Goal: Information Seeking & Learning: Learn about a topic

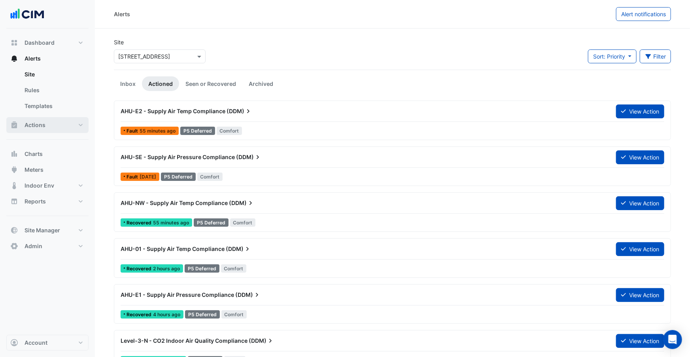
click at [63, 122] on button "Actions" at bounding box center [47, 125] width 82 height 16
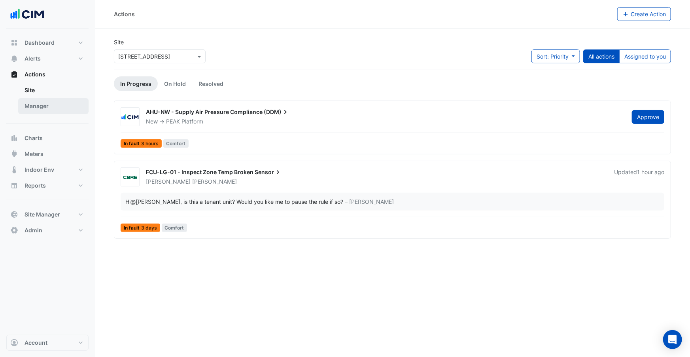
click at [59, 108] on link "Manager" at bounding box center [53, 106] width 70 height 16
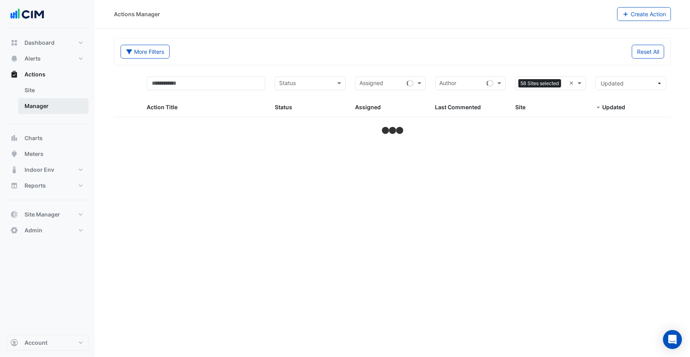
select select "***"
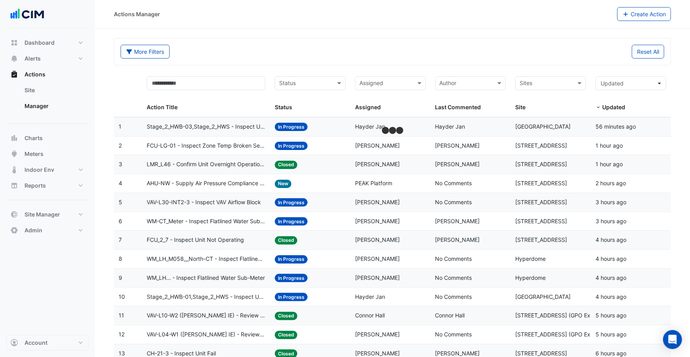
click at [500, 64] on div "More Filters Reset All" at bounding box center [392, 51] width 556 height 26
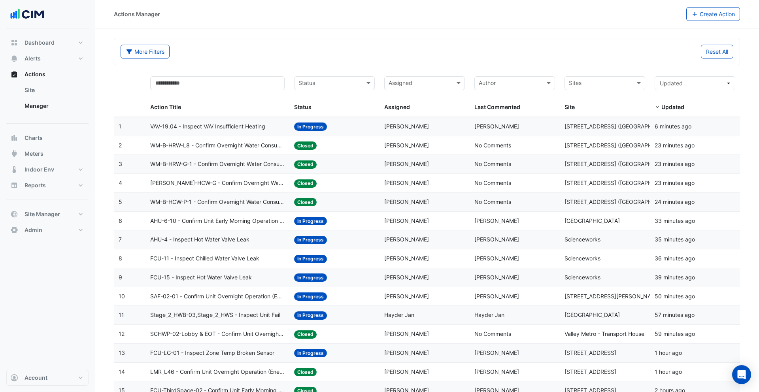
click at [280, 115] on datatable-header-cell "Action Title" at bounding box center [217, 94] width 144 height 45
click at [279, 122] on div "VAV-19.04 - Inspect VAV Insufficient Heating" at bounding box center [217, 126] width 135 height 9
click at [296, 239] on span "In Progress" at bounding box center [310, 240] width 33 height 8
click at [289, 258] on datatable-body-cell "Action Title: FCU-11 - Inspect Chilled Water Valve Leak" at bounding box center [217, 258] width 144 height 19
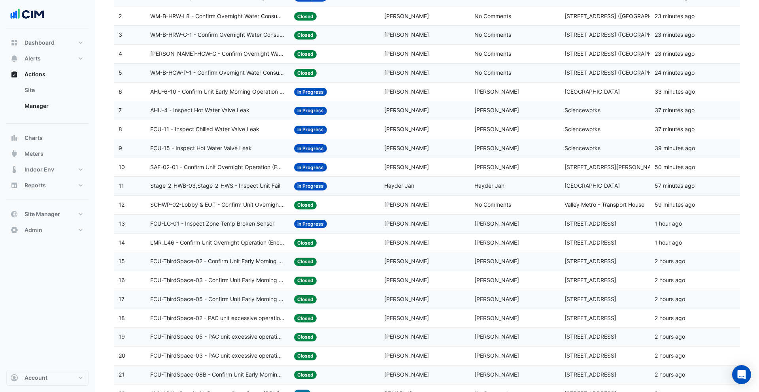
scroll to position [176, 0]
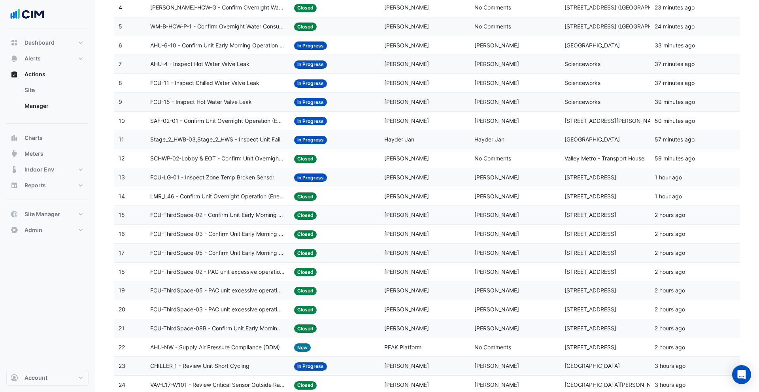
click at [314, 225] on datatable-body-cell "Status: Closed" at bounding box center [334, 234] width 90 height 19
click at [301, 291] on span "Closed" at bounding box center [305, 291] width 23 height 8
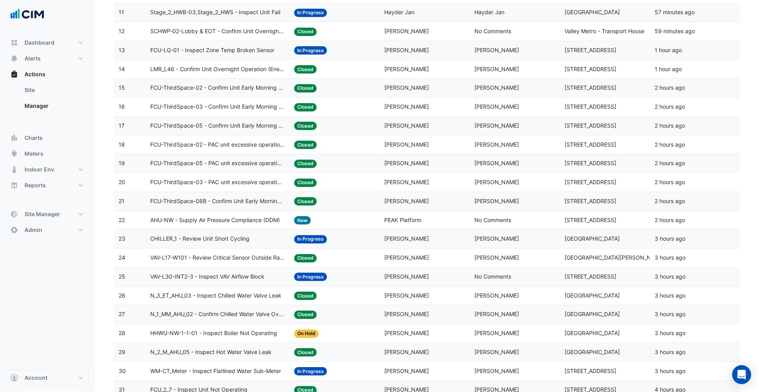
scroll to position [360, 0]
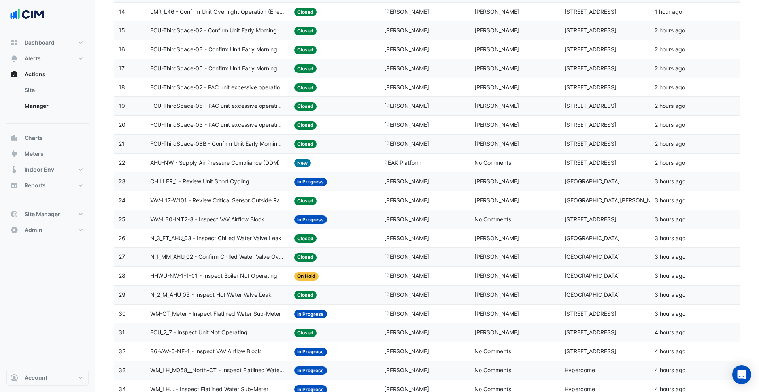
click at [495, 261] on div "Last Commented: George Rogers" at bounding box center [514, 257] width 81 height 9
click at [493, 279] on div "Last Commented: George Rogers" at bounding box center [514, 276] width 81 height 9
click at [492, 297] on span "George Rogers" at bounding box center [496, 294] width 45 height 7
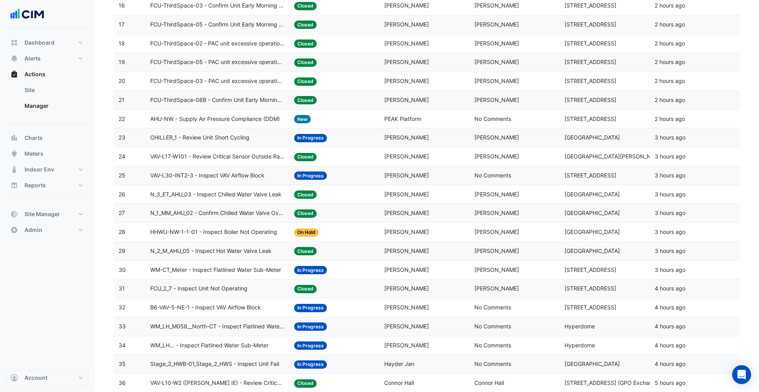
scroll to position [503, 0]
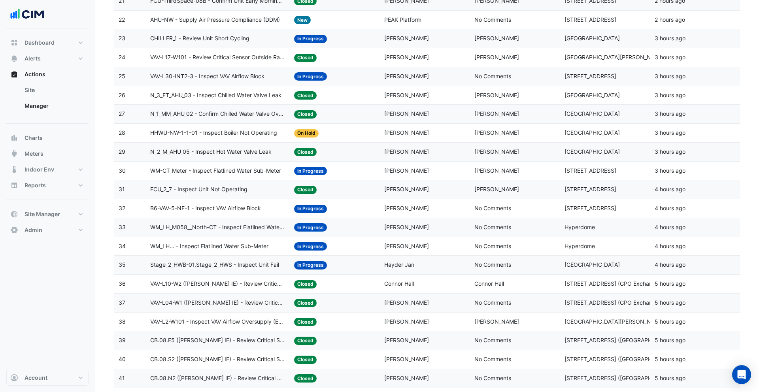
click at [496, 176] on datatable-body-cell "Last Commented: Conor Deane" at bounding box center [515, 171] width 90 height 19
click at [497, 195] on datatable-body-cell "Last Commented: Conor Deane" at bounding box center [515, 189] width 90 height 19
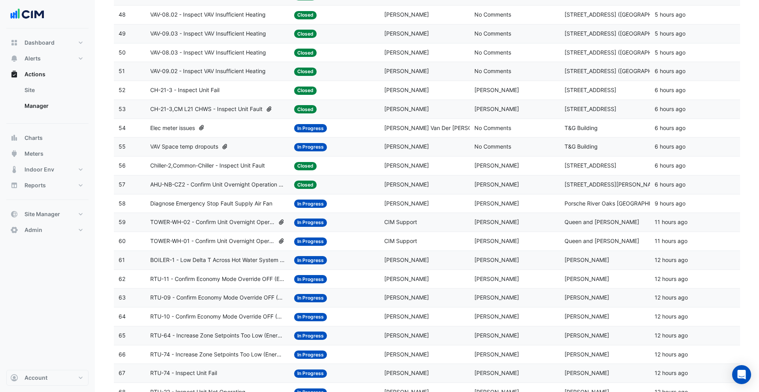
scroll to position [1014, 0]
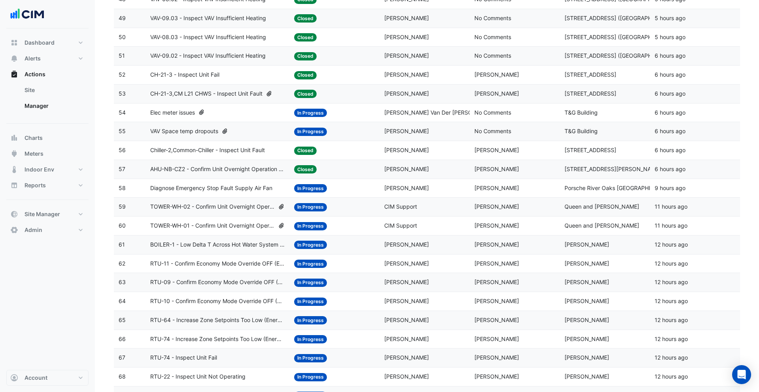
click at [498, 242] on span "Marc Hyney" at bounding box center [496, 244] width 45 height 7
click at [349, 134] on div "Status: In Progress" at bounding box center [334, 131] width 81 height 9
click at [305, 152] on span "Closed" at bounding box center [305, 151] width 23 height 8
click at [302, 134] on span "In Progress" at bounding box center [310, 132] width 33 height 8
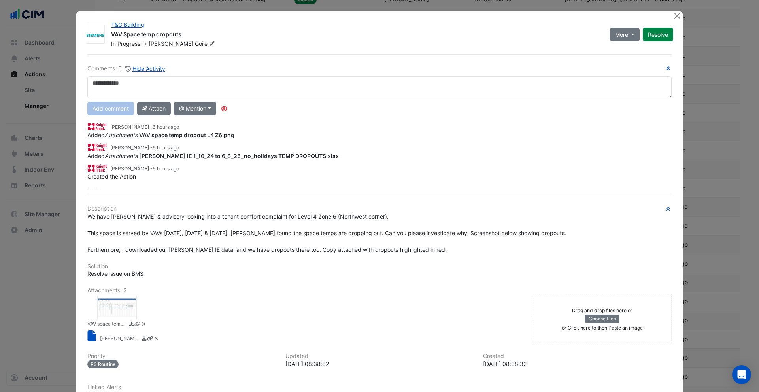
click at [123, 300] on div at bounding box center [117, 308] width 40 height 24
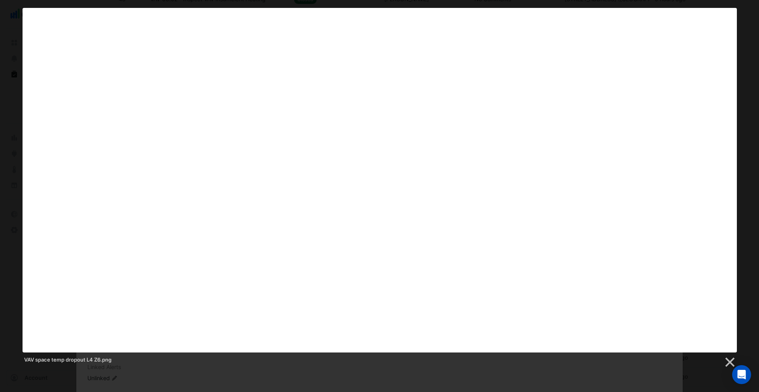
click at [319, 356] on div "VAV space temp dropout L4 Z6.png" at bounding box center [380, 361] width 714 height 16
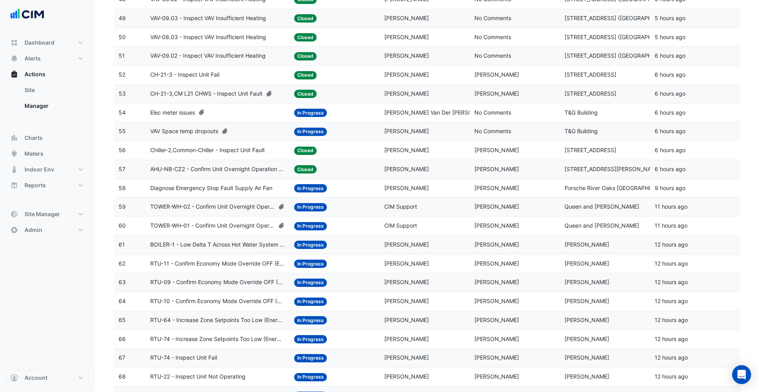
click at [195, 132] on span "VAV Space temp dropouts" at bounding box center [184, 131] width 68 height 9
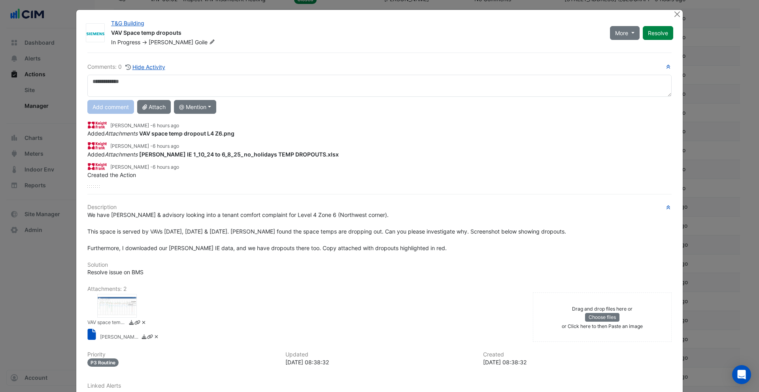
scroll to position [2, 0]
click at [122, 336] on small "NABERS IE 1_10_24 to 6_8_25_no_holidays TEMP DROPOUTS.xlsx" at bounding box center [120, 337] width 40 height 8
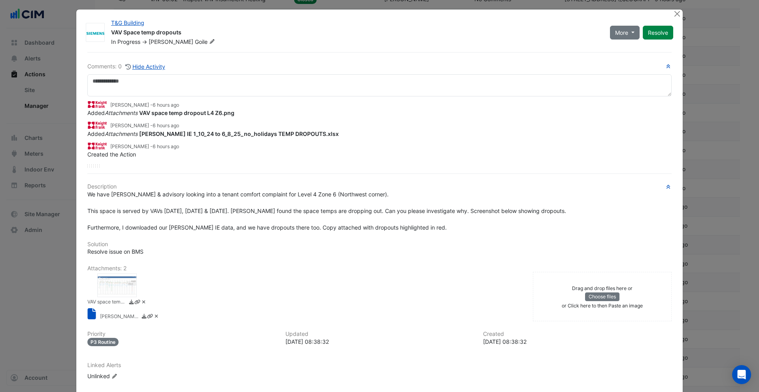
click at [110, 287] on div at bounding box center [117, 286] width 40 height 24
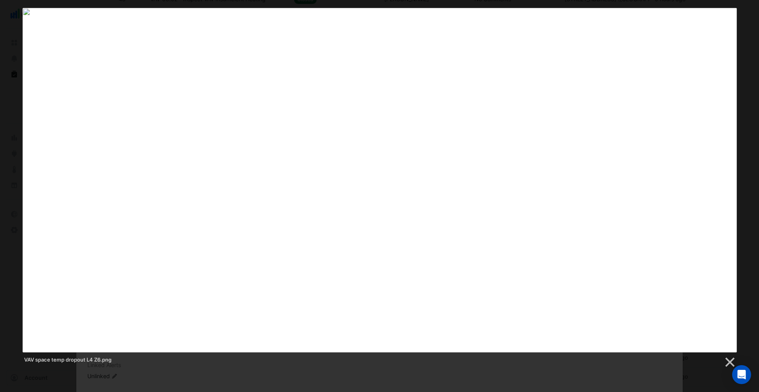
click at [474, 356] on div at bounding box center [379, 56] width 759 height 2141
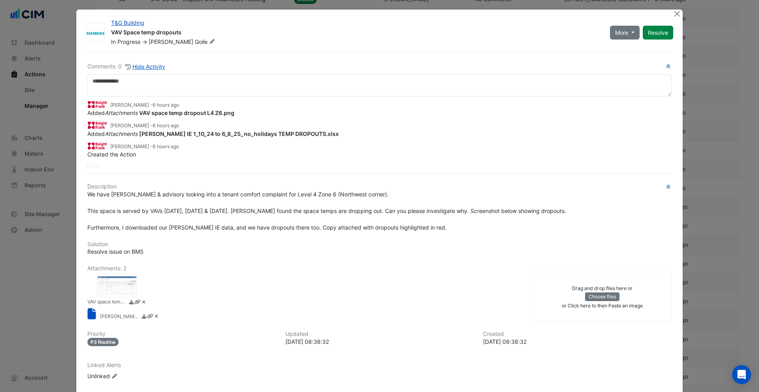
click at [113, 285] on div at bounding box center [117, 286] width 40 height 24
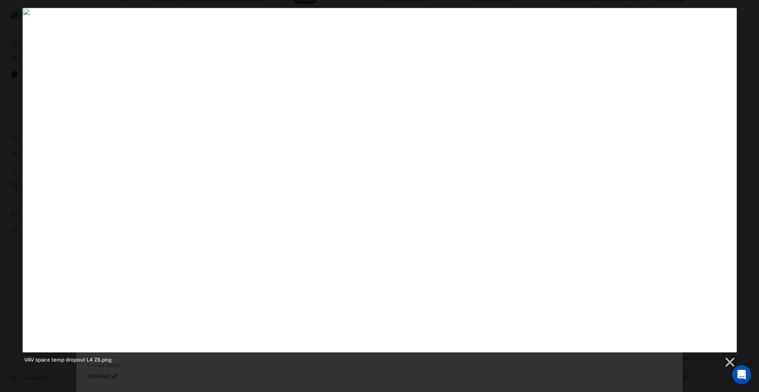
click at [14, 142] on div "VAV space temp dropout L4 Z6.png" at bounding box center [379, 188] width 759 height 361
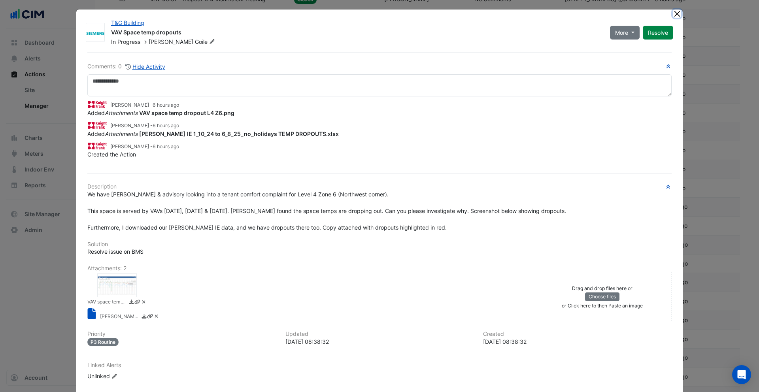
click at [676, 12] on button "Close" at bounding box center [677, 13] width 8 height 8
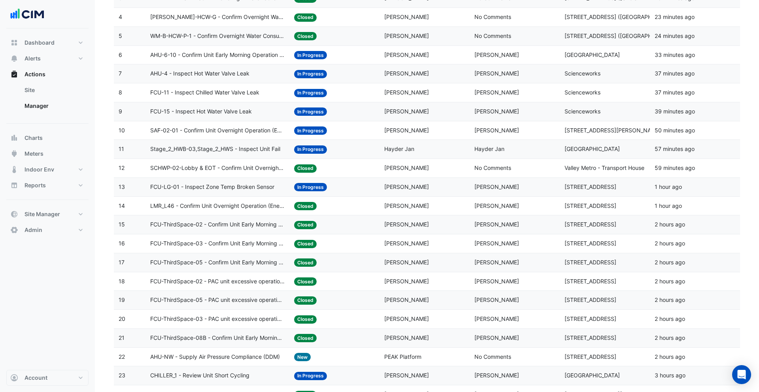
scroll to position [0, 0]
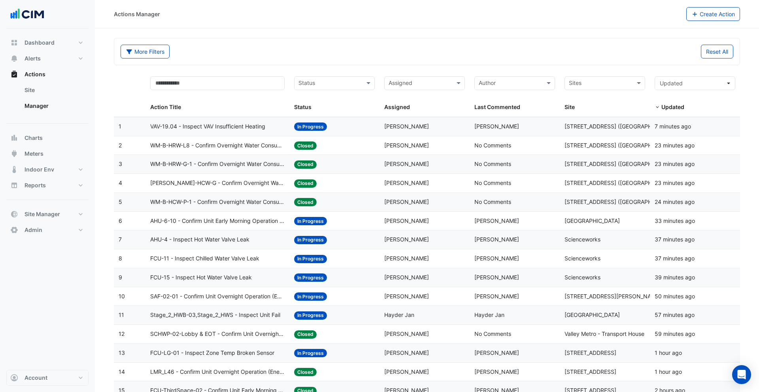
click at [406, 83] on input "text" at bounding box center [420, 83] width 63 height 9
type input "******"
click at [404, 64] on div "More Filters Reset All" at bounding box center [426, 51] width 625 height 26
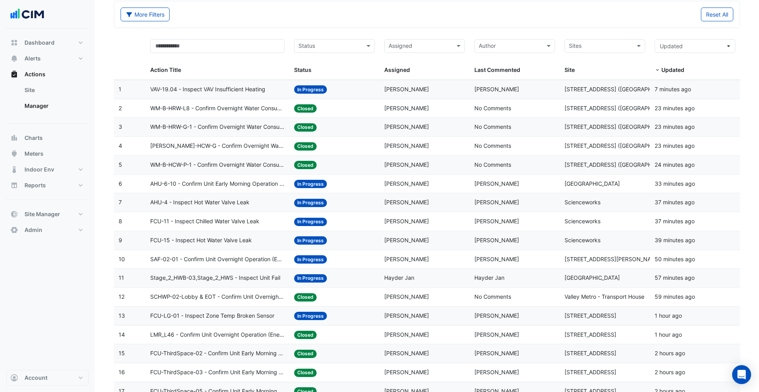
scroll to position [91, 0]
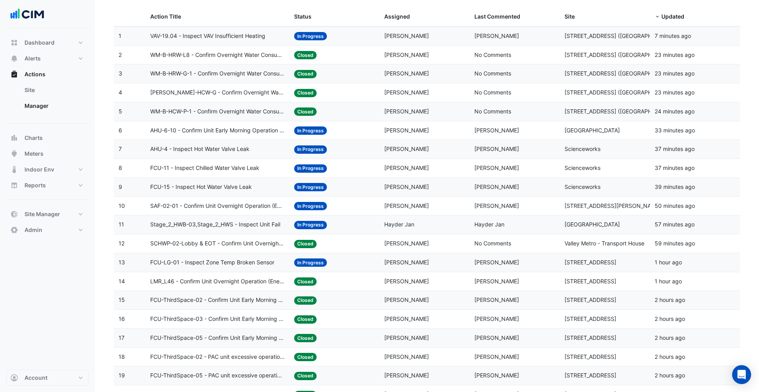
click at [384, 191] on div "Assigned: Gordon Somerville" at bounding box center [424, 187] width 81 height 9
click at [385, 211] on datatable-body-cell "Assigned: Shakti Sisodiya" at bounding box center [425, 206] width 90 height 19
click at [385, 228] on div "Assigned: Hayder Jan" at bounding box center [424, 224] width 81 height 9
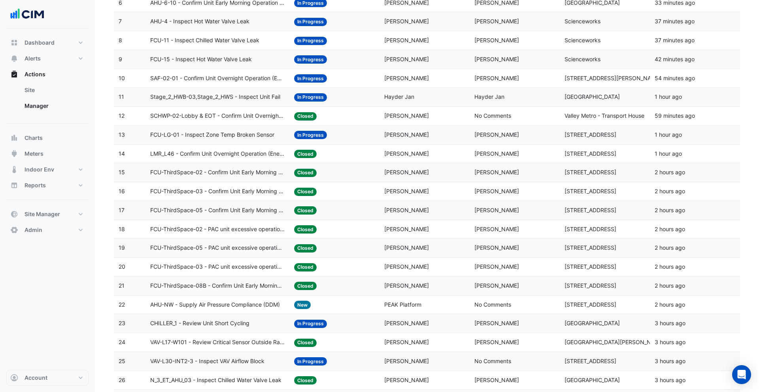
scroll to position [305, 0]
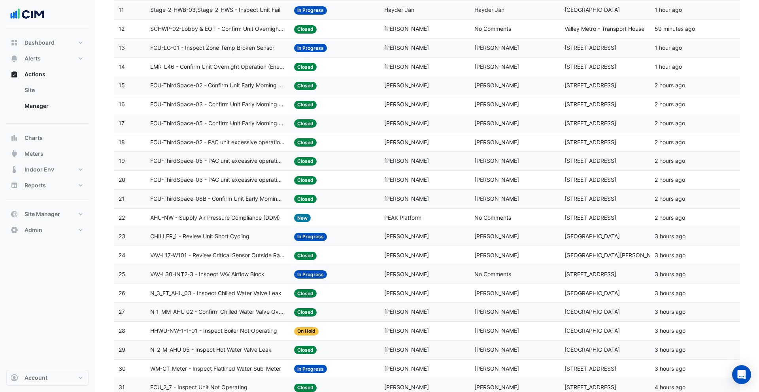
click at [397, 223] on datatable-body-cell "Assigned: PEAK Platform" at bounding box center [425, 218] width 90 height 19
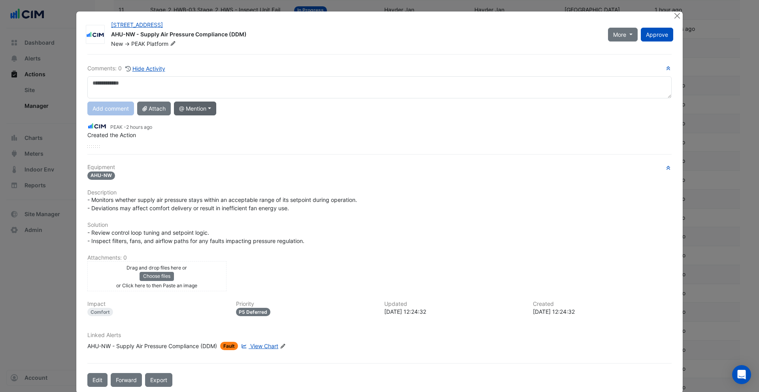
scroll to position [1, 0]
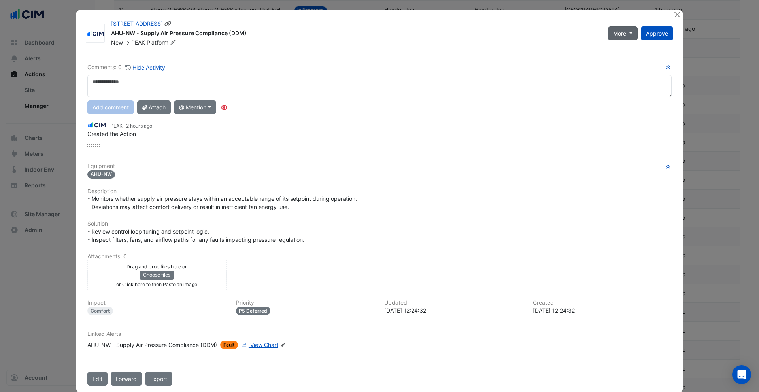
click at [626, 33] on span "More" at bounding box center [619, 33] width 13 height 8
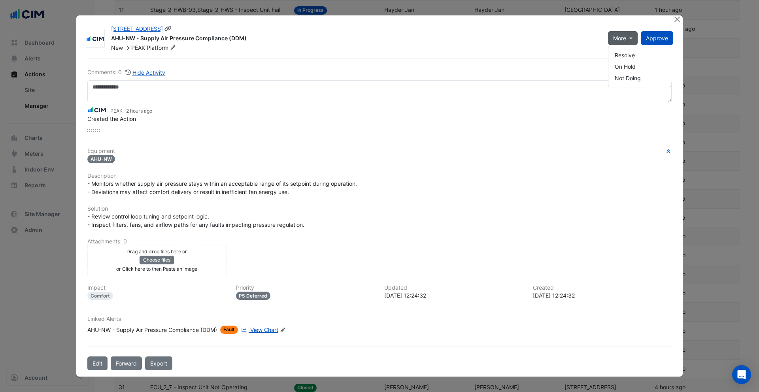
scroll to position [0, 0]
click at [623, 64] on button "On Hold" at bounding box center [639, 66] width 62 height 11
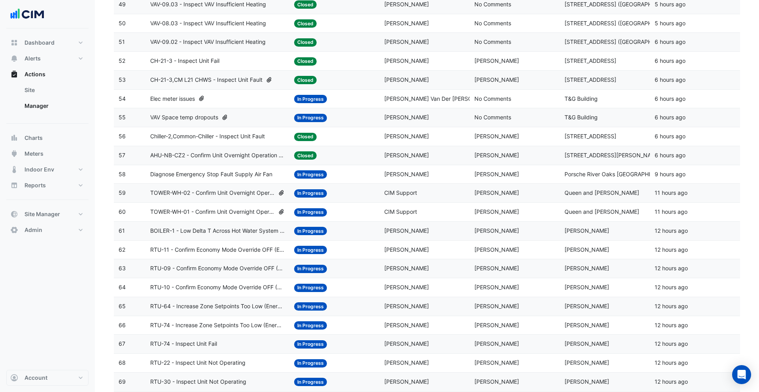
scroll to position [1050, 0]
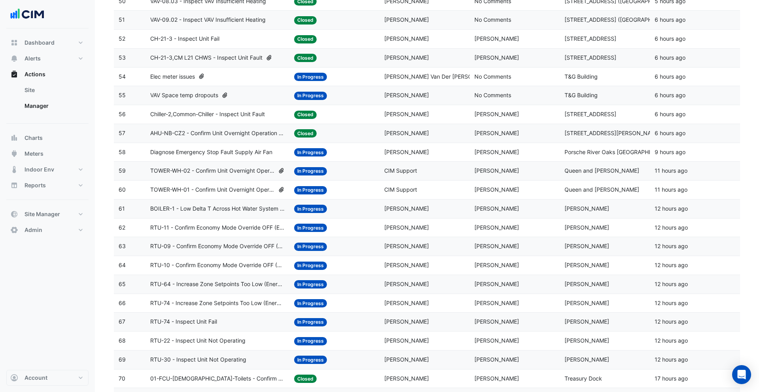
click at [368, 174] on div "Status: In Progress" at bounding box center [334, 170] width 81 height 9
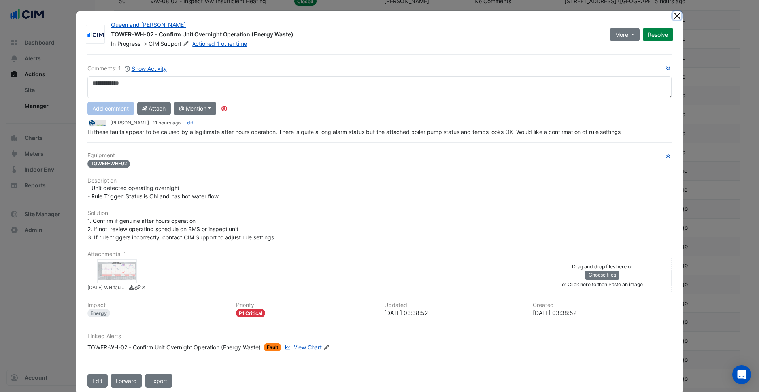
click at [680, 14] on button "Close" at bounding box center [677, 15] width 8 height 8
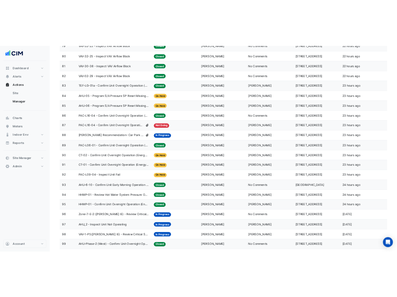
scroll to position [1634, 0]
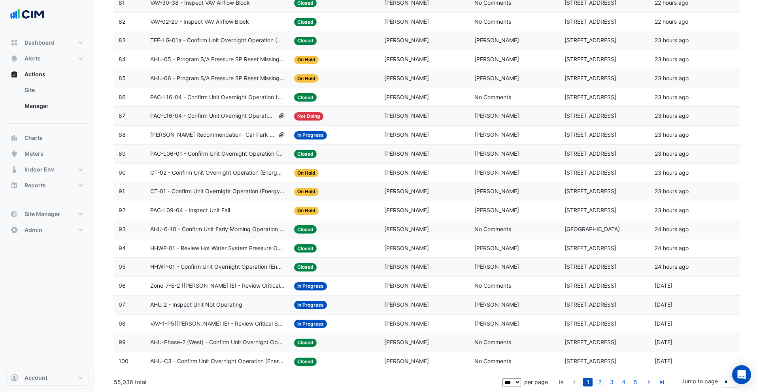
click at [604, 356] on link "2" at bounding box center [599, 382] width 9 height 9
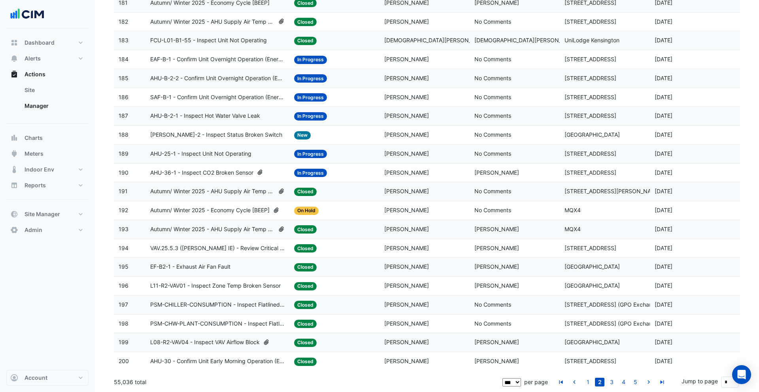
click at [451, 171] on div "Assigned: Kulvinder Bhatia" at bounding box center [424, 172] width 81 height 9
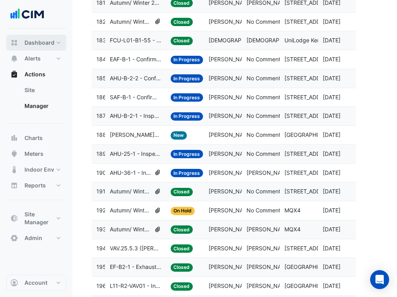
drag, startPoint x: 47, startPoint y: 41, endPoint x: 25, endPoint y: 5, distance: 42.4
click at [44, 40] on span "Dashboard" at bounding box center [40, 43] width 30 height 8
select select "***"
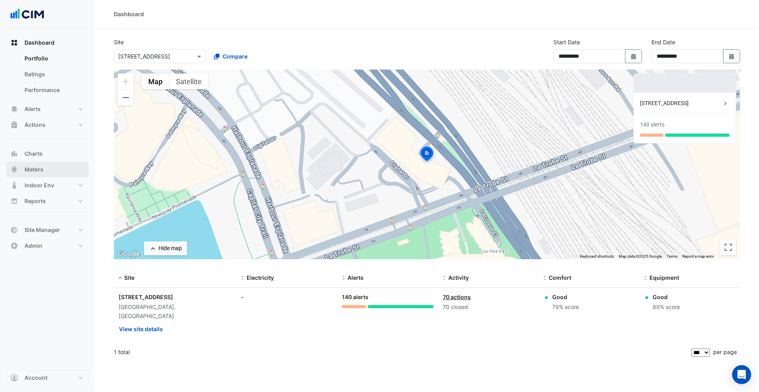
click at [45, 162] on button "Meters" at bounding box center [47, 170] width 82 height 16
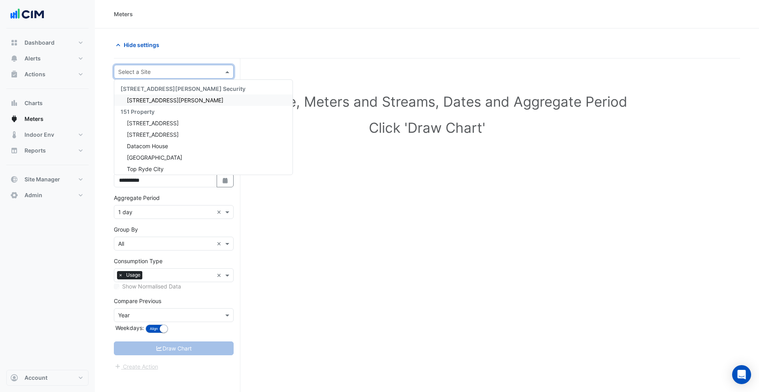
click at [150, 78] on div "Select a Site" at bounding box center [174, 72] width 120 height 14
click at [60, 106] on button "Charts" at bounding box center [47, 103] width 82 height 16
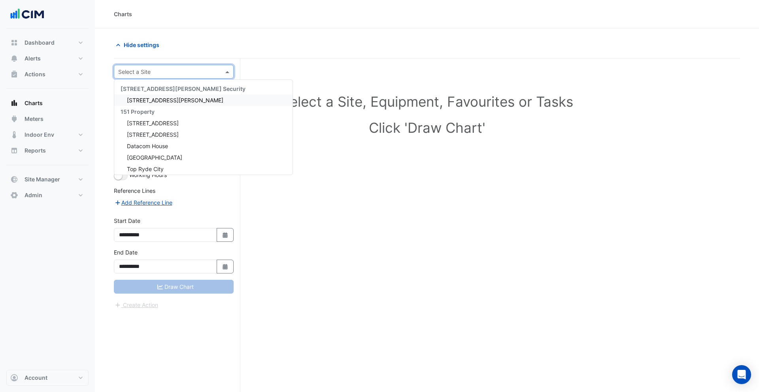
click at [145, 69] on input "text" at bounding box center [165, 72] width 95 height 8
click at [181, 94] on div "141 Walker Street" at bounding box center [203, 99] width 178 height 11
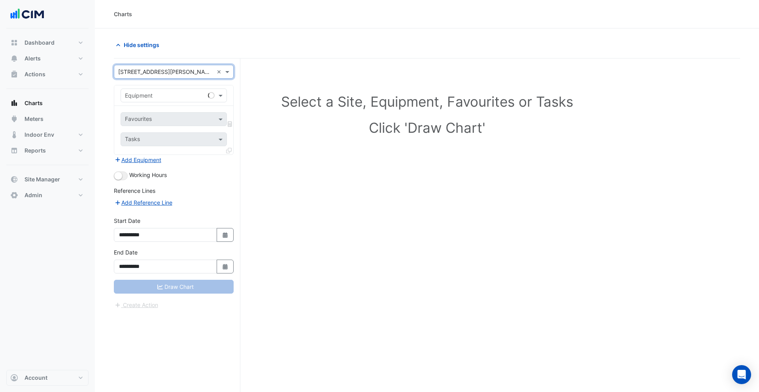
click at [162, 95] on input "text" at bounding box center [166, 96] width 82 height 8
type input "**"
click at [167, 75] on input "text" at bounding box center [165, 72] width 95 height 8
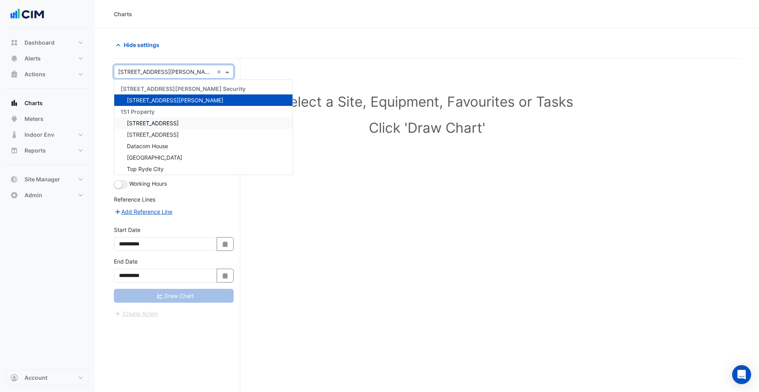
click at [162, 125] on div "1 York Street" at bounding box center [203, 122] width 178 height 11
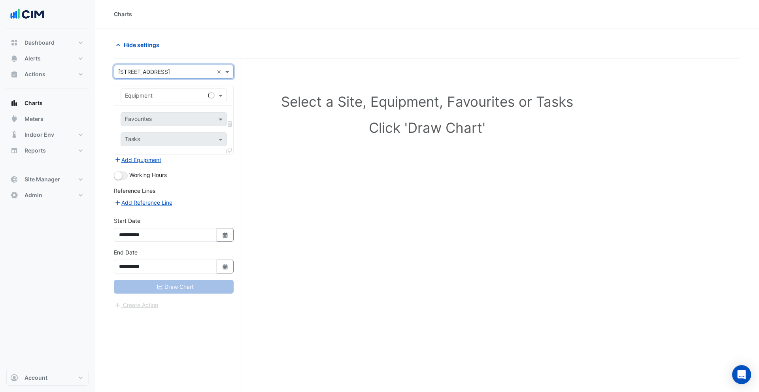
click at [165, 99] on div "Equipment" at bounding box center [163, 95] width 84 height 8
type input "**"
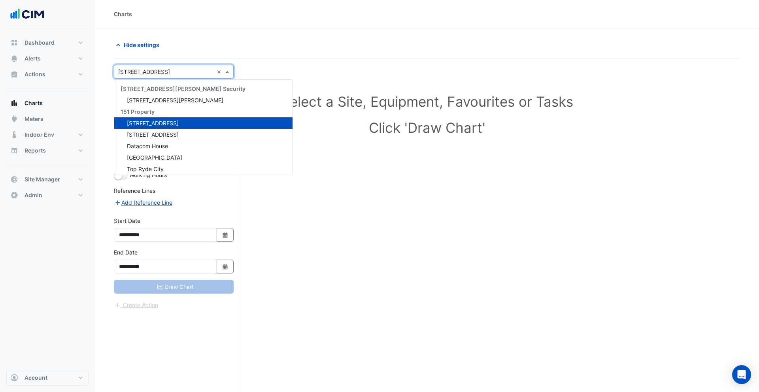
click at [170, 74] on input "text" at bounding box center [165, 72] width 95 height 8
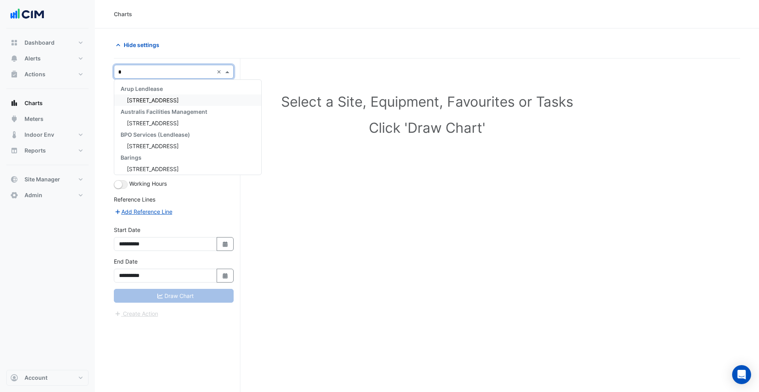
type input "**"
click at [157, 97] on div "68 Pitt St" at bounding box center [173, 99] width 119 height 11
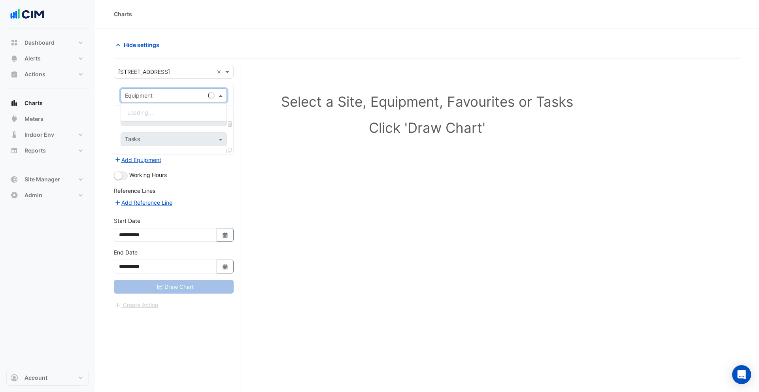
click at [142, 89] on div "Equipment" at bounding box center [174, 96] width 106 height 14
type input "**"
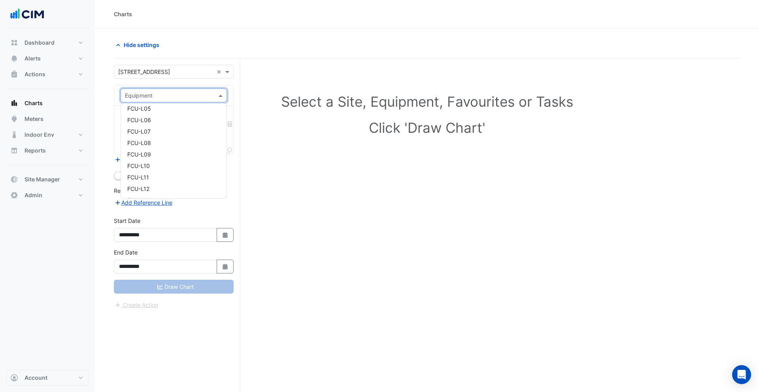
scroll to position [356, 0]
click at [48, 122] on button "Meters" at bounding box center [47, 119] width 82 height 16
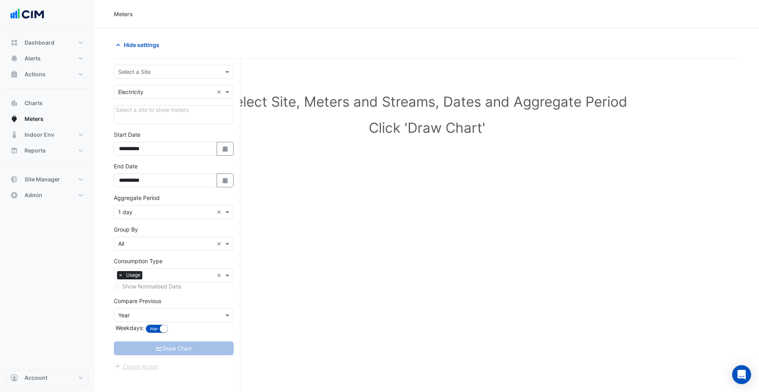
click at [185, 72] on input "text" at bounding box center [165, 72] width 95 height 8
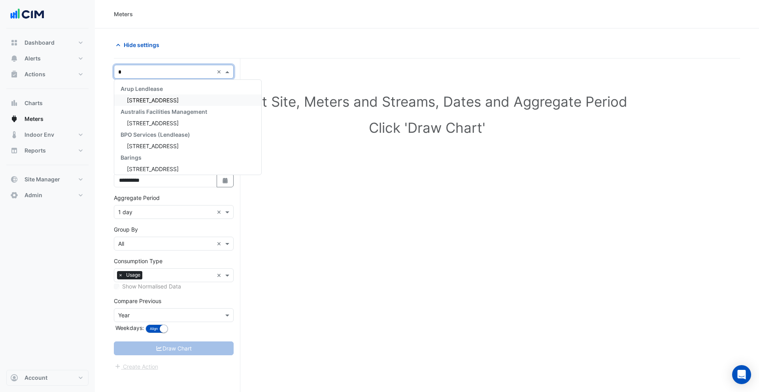
type input "**"
click at [176, 100] on div "68 Pitt St" at bounding box center [173, 99] width 119 height 11
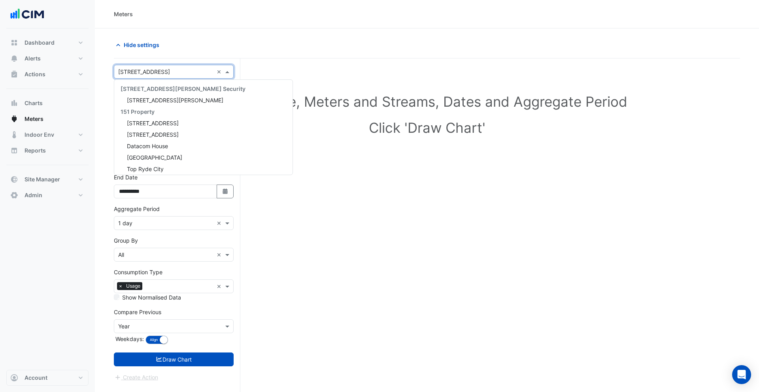
click at [143, 75] on input "text" at bounding box center [165, 72] width 95 height 8
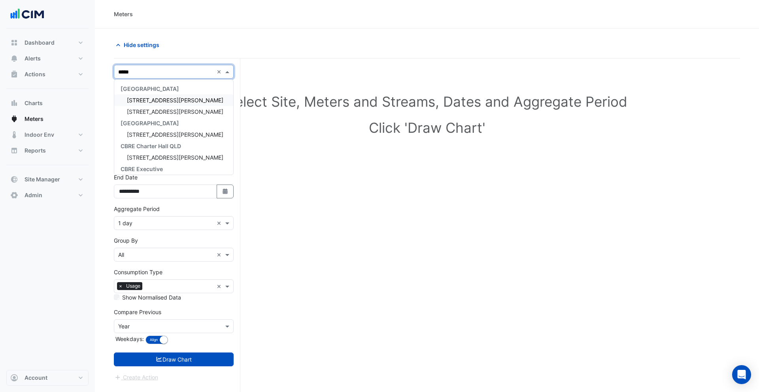
type input "******"
click at [151, 98] on span "[STREET_ADDRESS][PERSON_NAME]" at bounding box center [175, 100] width 96 height 7
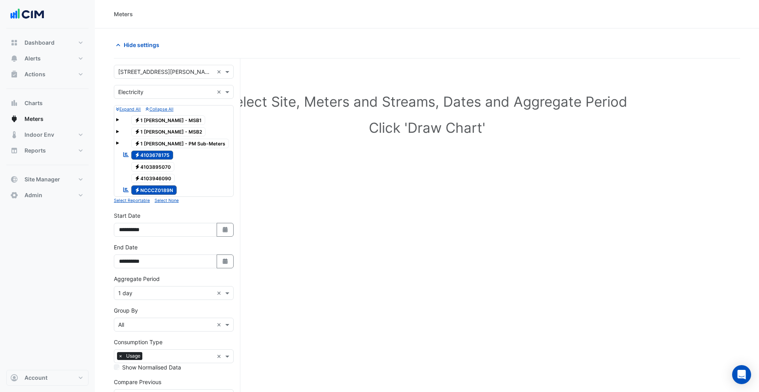
click at [117, 144] on span at bounding box center [117, 143] width 3 height 3
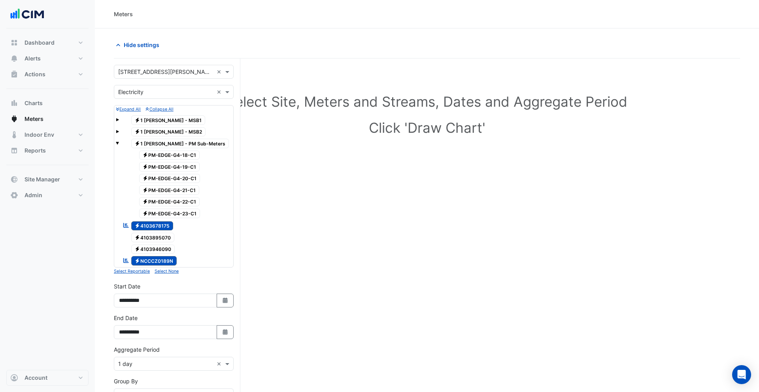
click at [156, 150] on div "Electricity PM-EDGE-G4-18-C1" at bounding box center [164, 155] width 73 height 11
click at [49, 120] on button "Meters" at bounding box center [47, 119] width 82 height 16
click at [41, 105] on span "Charts" at bounding box center [34, 103] width 18 height 8
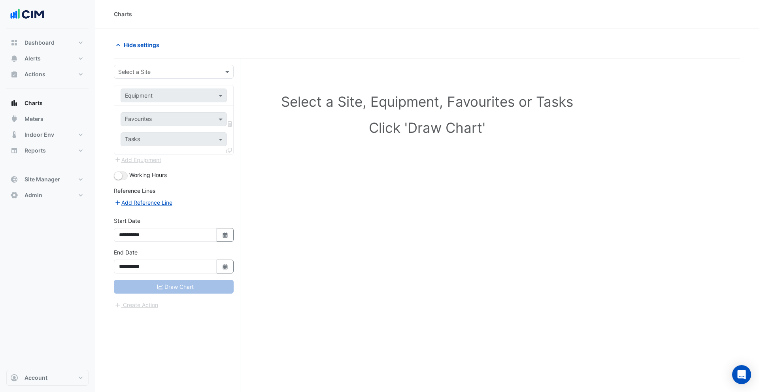
click at [152, 74] on input "text" at bounding box center [165, 72] width 95 height 8
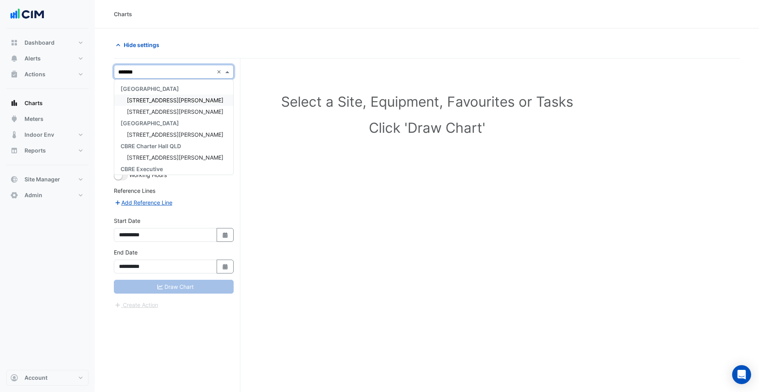
type input "********"
click at [152, 96] on div "[STREET_ADDRESS][PERSON_NAME]" at bounding box center [173, 99] width 119 height 11
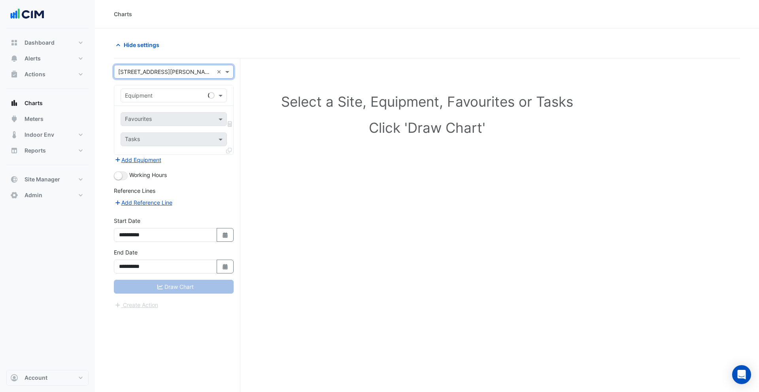
click at [152, 96] on input "text" at bounding box center [166, 96] width 82 height 8
type input "****"
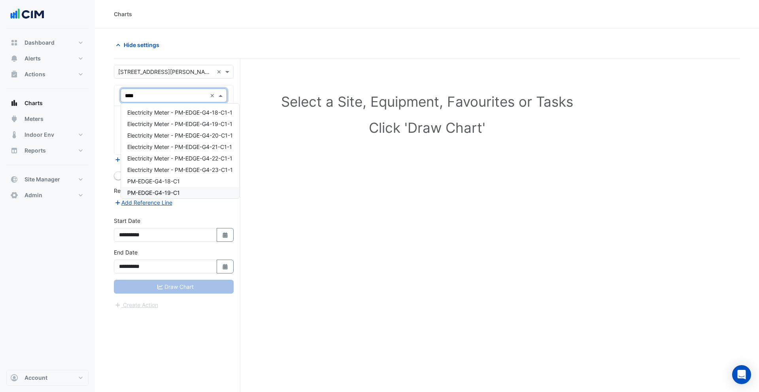
click at [197, 184] on div "PM-EDGE-G4-18-C1" at bounding box center [180, 181] width 118 height 11
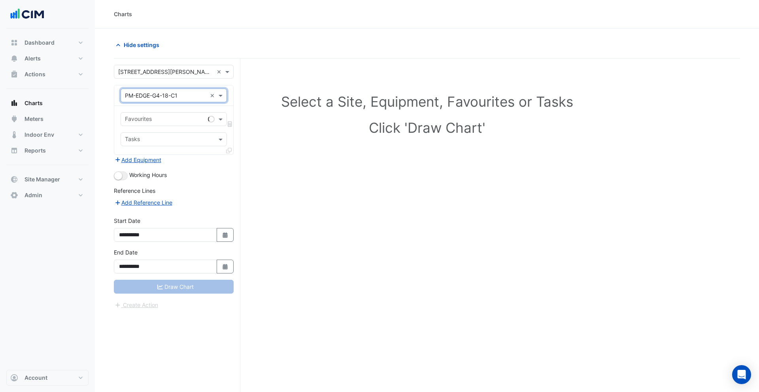
click at [161, 123] on input "text" at bounding box center [165, 120] width 80 height 8
click at [159, 134] on span "Actual Energy Consumption - Roof, All" at bounding box center [176, 136] width 98 height 7
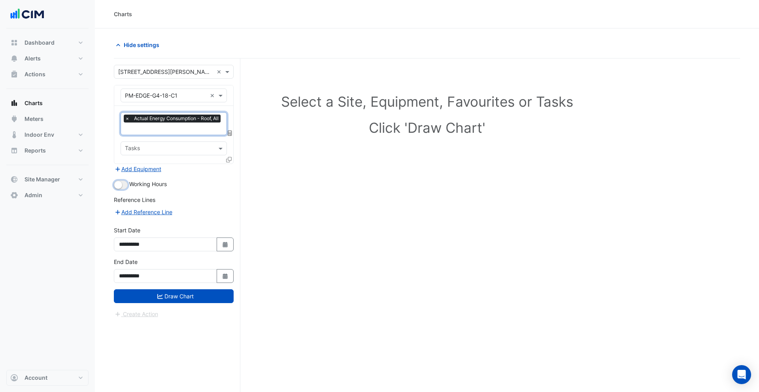
click at [120, 183] on small "button" at bounding box center [118, 185] width 8 height 8
click at [187, 297] on button "Draw Chart" at bounding box center [174, 296] width 120 height 14
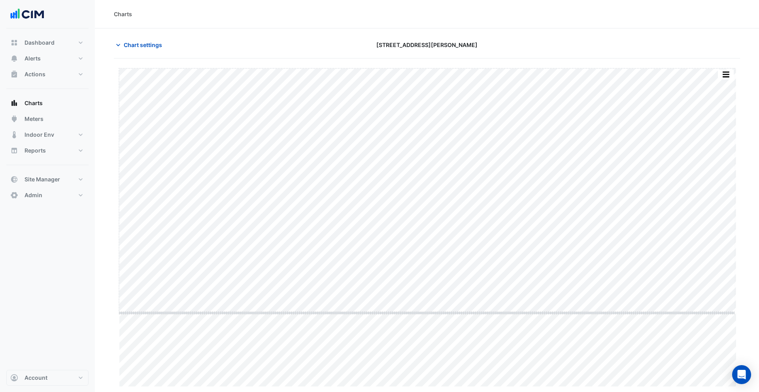
drag, startPoint x: 428, startPoint y: 387, endPoint x: 414, endPoint y: 310, distance: 78.3
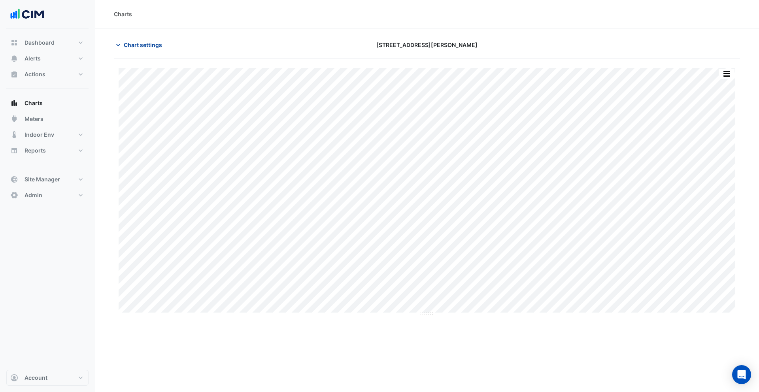
click at [134, 47] on span "Chart settings" at bounding box center [143, 45] width 38 height 8
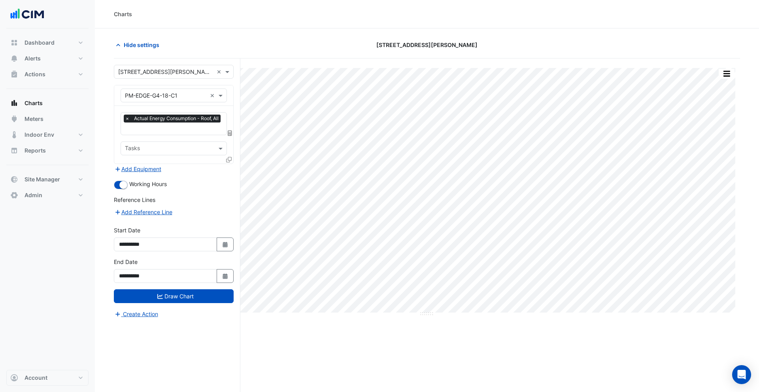
click at [165, 127] on input "text" at bounding box center [174, 129] width 98 height 8
click at [119, 109] on div "Favourites × Actual Energy Consumption - Roof, All × Tasks" at bounding box center [173, 135] width 119 height 58
click at [147, 98] on input "text" at bounding box center [166, 96] width 82 height 8
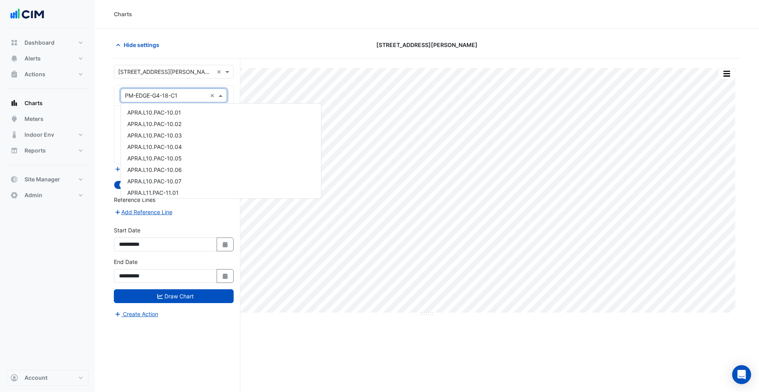
scroll to position [2904, 0]
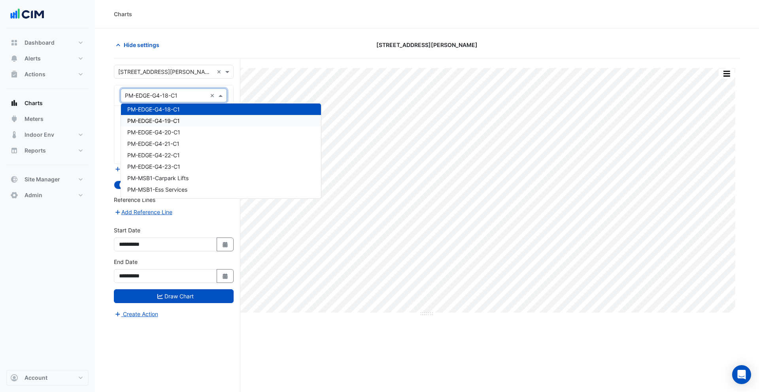
click at [106, 110] on section "Hide settings 1 Martin Place Full Size Print Save as JPEG Save as PNG Pivot Dat…" at bounding box center [427, 225] width 664 height 394
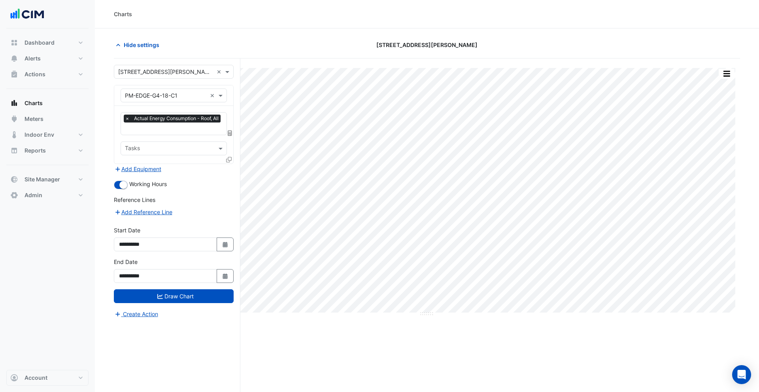
click at [229, 157] on icon at bounding box center [229, 160] width 6 height 6
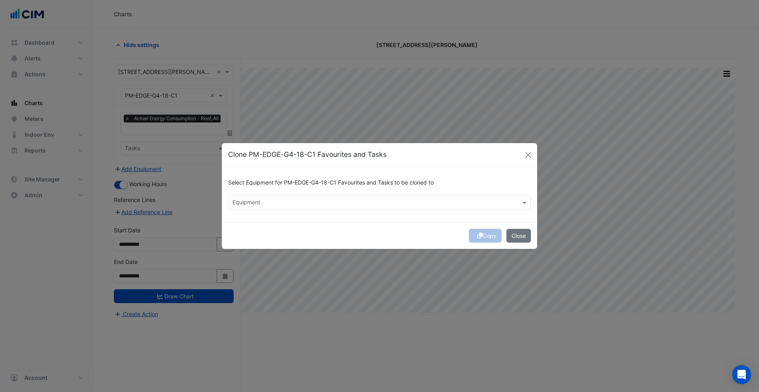
click at [291, 202] on input "text" at bounding box center [374, 203] width 285 height 8
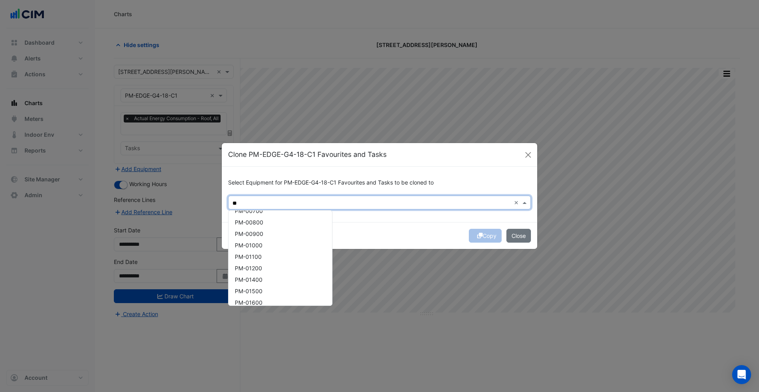
scroll to position [0, 0]
click at [278, 221] on div "PM-00300" at bounding box center [281, 219] width 104 height 11
click at [276, 228] on div "PM-00400" at bounding box center [281, 230] width 104 height 11
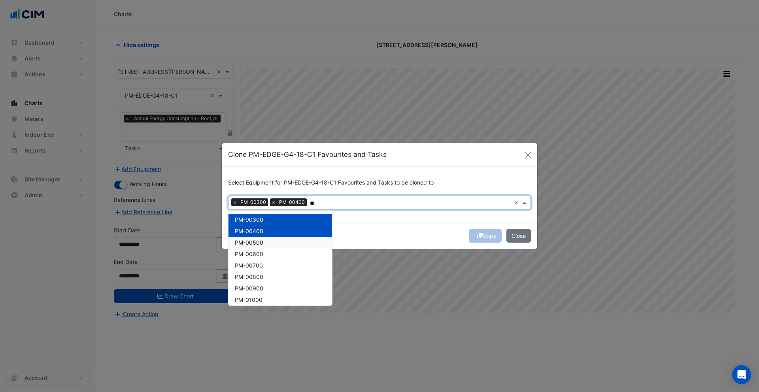
click at [275, 244] on div "PM-00500" at bounding box center [281, 242] width 104 height 11
click at [276, 252] on div "PM-00600" at bounding box center [281, 253] width 104 height 11
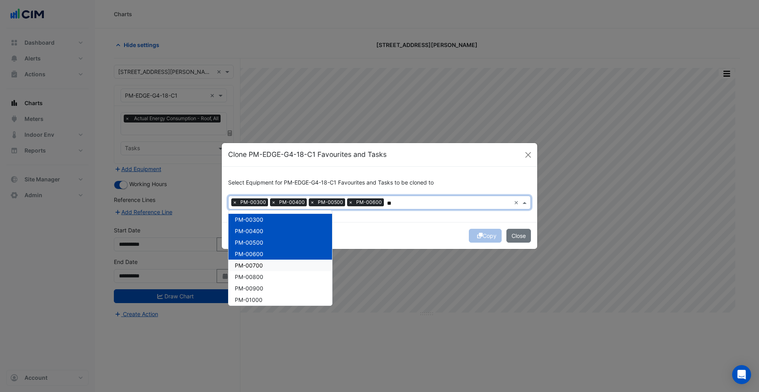
click at [276, 265] on div "PM-00700" at bounding box center [281, 265] width 104 height 11
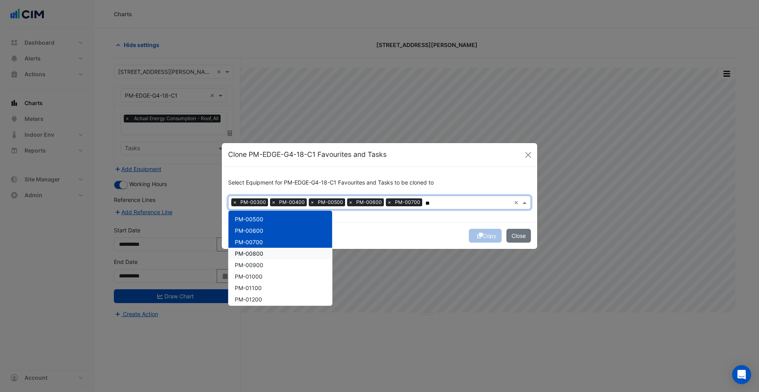
drag, startPoint x: 264, startPoint y: 256, endPoint x: 263, endPoint y: 262, distance: 6.1
click at [264, 257] on div "PM-00800" at bounding box center [281, 253] width 104 height 11
click at [262, 264] on span "PM-00900" at bounding box center [249, 265] width 28 height 7
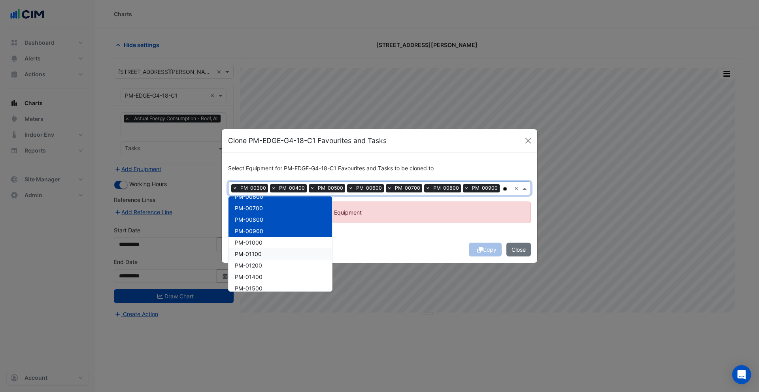
scroll to position [48, 0]
click at [264, 241] on div "PM-01000" at bounding box center [281, 237] width 104 height 11
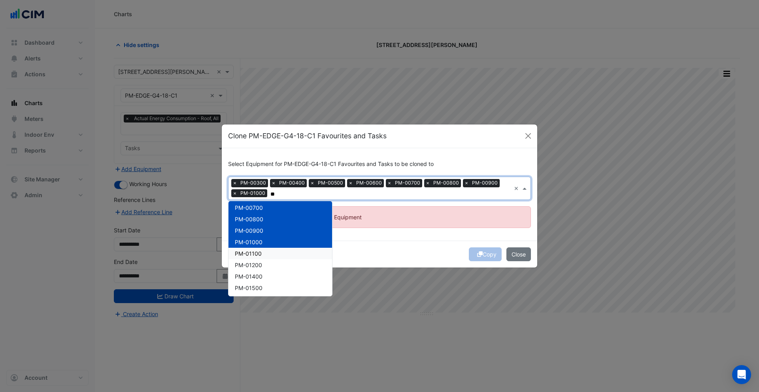
drag, startPoint x: 262, startPoint y: 254, endPoint x: 262, endPoint y: 264, distance: 9.9
click at [262, 254] on div "PM-01100" at bounding box center [281, 253] width 104 height 11
click at [262, 264] on div "PM-01200" at bounding box center [281, 264] width 104 height 11
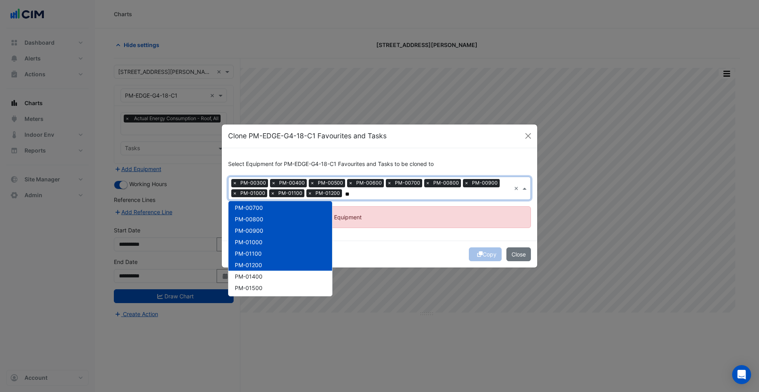
scroll to position [72, 0]
click at [256, 252] on span "PM-01400" at bounding box center [249, 252] width 28 height 7
click at [257, 270] on div "PM-01600" at bounding box center [281, 275] width 104 height 11
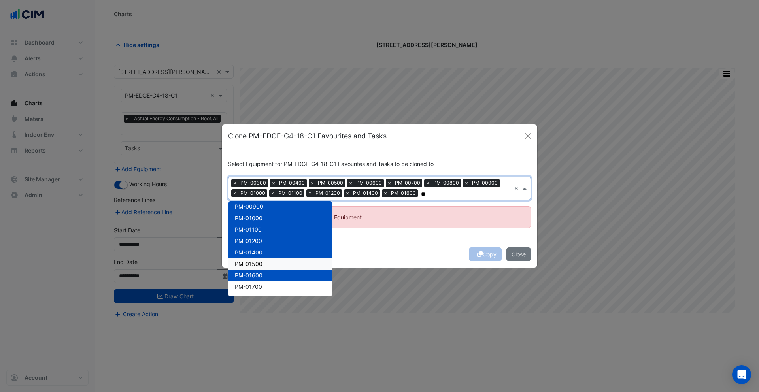
click at [260, 264] on span "PM-01500" at bounding box center [249, 264] width 28 height 7
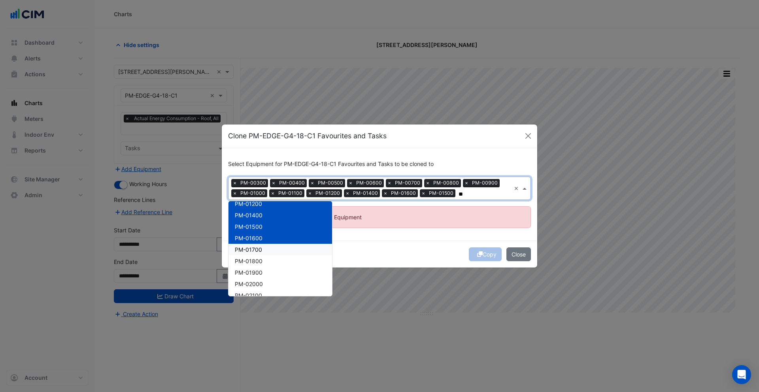
click at [260, 253] on div "PM-01700" at bounding box center [281, 249] width 104 height 11
drag, startPoint x: 260, startPoint y: 263, endPoint x: 260, endPoint y: 275, distance: 12.3
click at [260, 263] on span "PM-01800" at bounding box center [249, 261] width 28 height 7
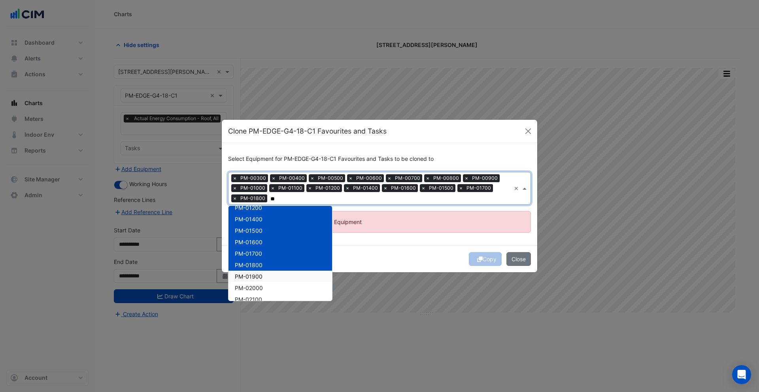
click at [260, 275] on span "PM-01900" at bounding box center [249, 276] width 28 height 7
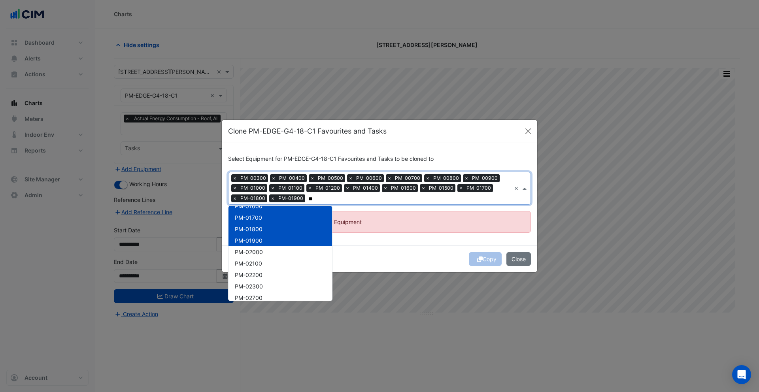
scroll to position [147, 0]
click at [260, 256] on div "PM-02000" at bounding box center [281, 250] width 104 height 11
click at [259, 266] on div "PM-02100" at bounding box center [281, 262] width 104 height 11
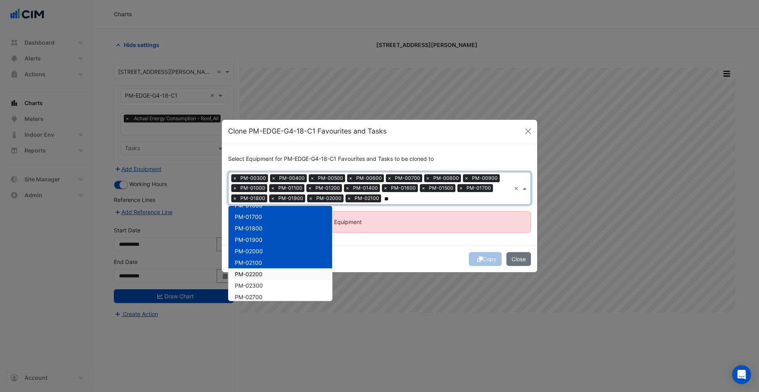
click at [261, 275] on span "PM-02200" at bounding box center [249, 274] width 28 height 7
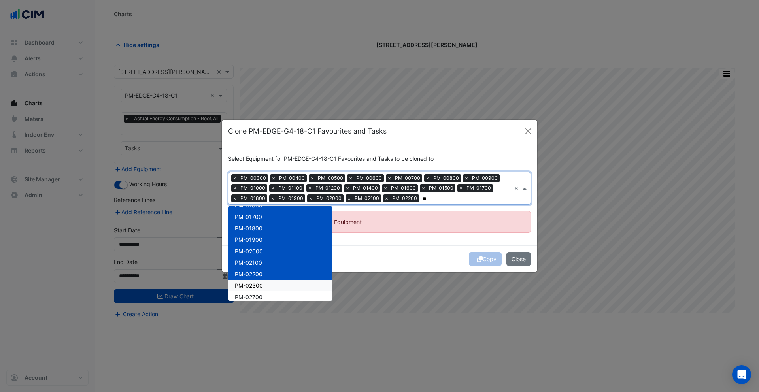
click at [260, 283] on span "PM-02300" at bounding box center [249, 285] width 28 height 7
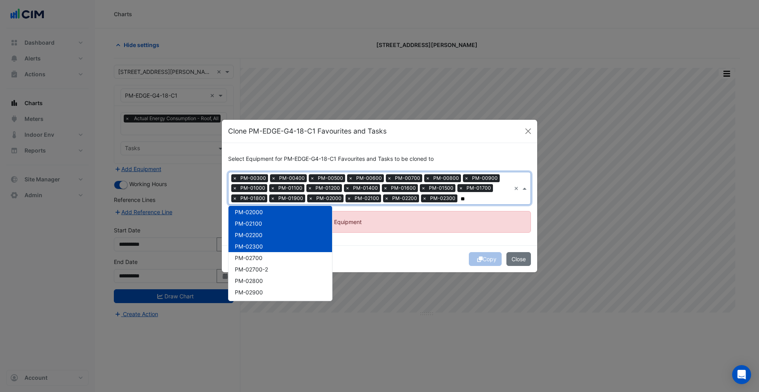
scroll to position [189, 0]
click at [266, 258] on div "PM-02700" at bounding box center [281, 254] width 104 height 11
click at [266, 268] on span "PM-02700-2" at bounding box center [251, 266] width 33 height 7
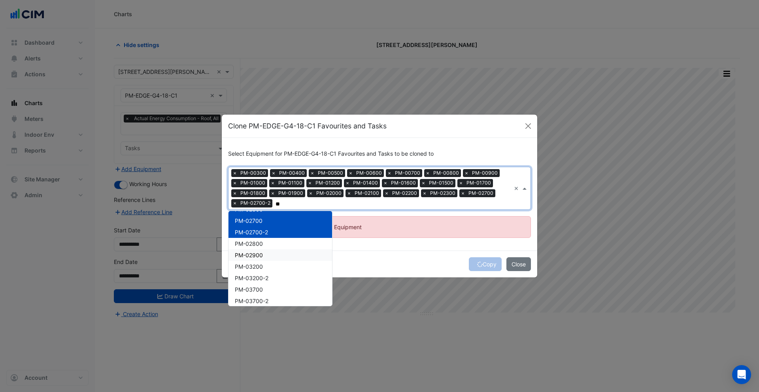
scroll to position [247, 0]
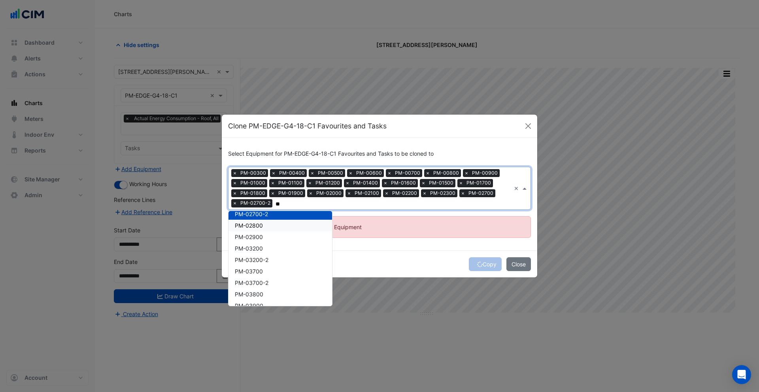
click at [263, 225] on div "PM-02800" at bounding box center [281, 225] width 104 height 11
drag, startPoint x: 263, startPoint y: 235, endPoint x: 264, endPoint y: 245, distance: 9.5
click at [263, 236] on div "PM-02900" at bounding box center [281, 236] width 104 height 11
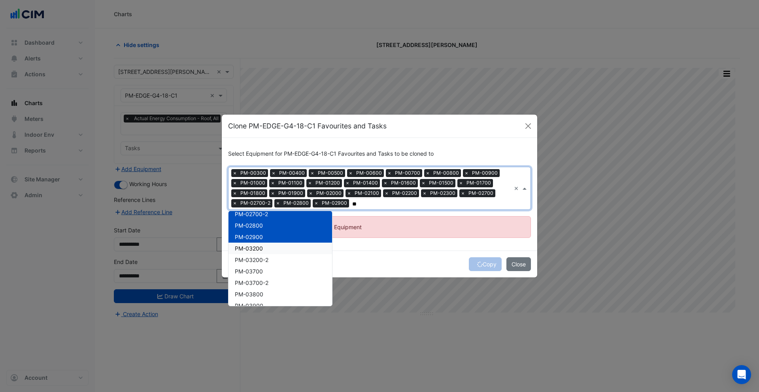
click at [264, 246] on div "PM-03200" at bounding box center [281, 248] width 104 height 11
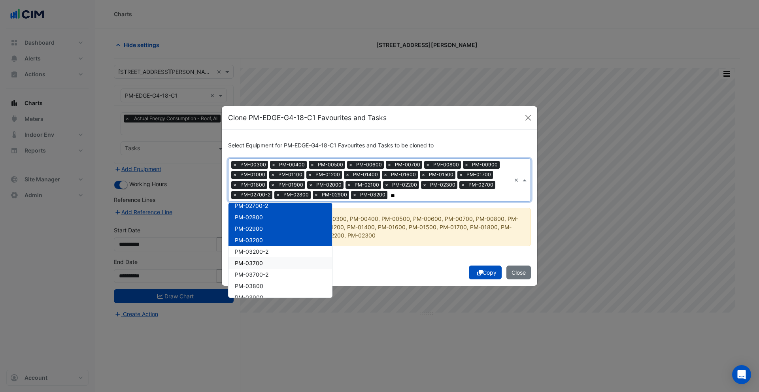
click at [265, 253] on span "PM-03200-2" at bounding box center [252, 251] width 34 height 7
click at [267, 270] on div "PM-03700-2" at bounding box center [281, 274] width 104 height 11
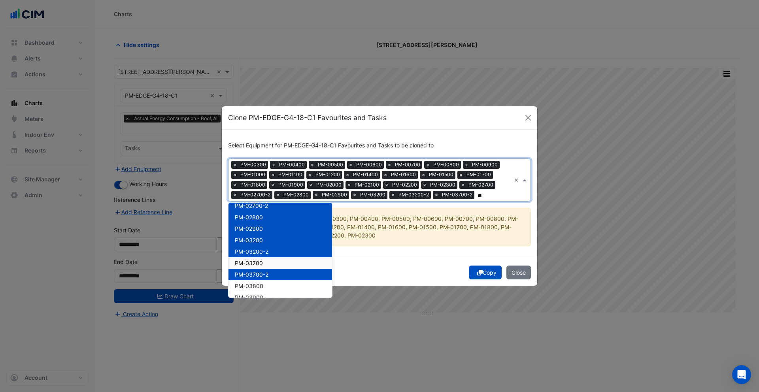
click at [266, 266] on div "PM-03700" at bounding box center [281, 262] width 104 height 11
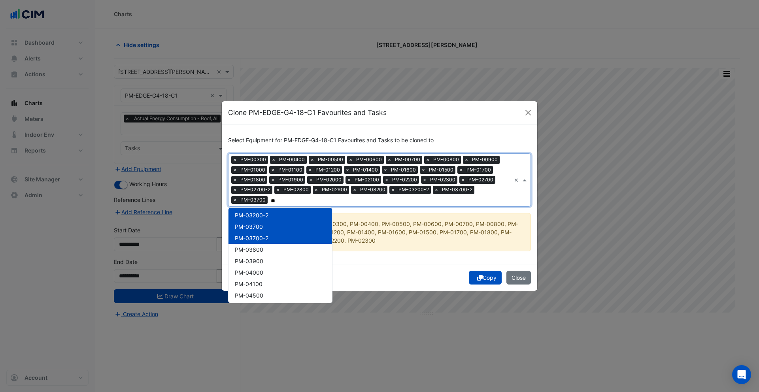
scroll to position [293, 0]
drag, startPoint x: 269, startPoint y: 244, endPoint x: 269, endPoint y: 255, distance: 11.1
click at [269, 246] on div "PM-03800" at bounding box center [281, 245] width 104 height 11
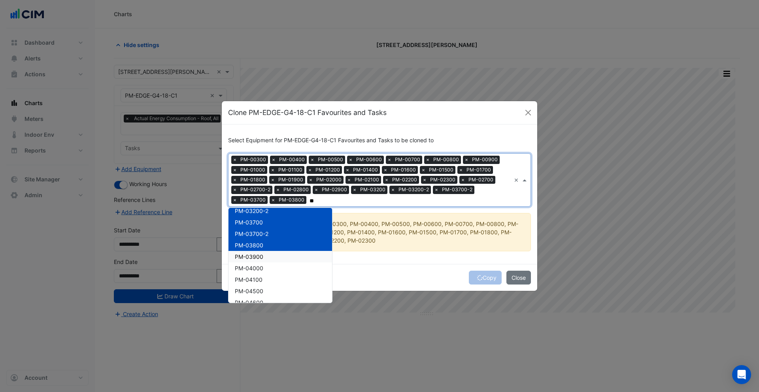
drag, startPoint x: 269, startPoint y: 256, endPoint x: 270, endPoint y: 269, distance: 13.5
click at [269, 257] on div "PM-03900" at bounding box center [281, 256] width 104 height 11
drag, startPoint x: 270, startPoint y: 269, endPoint x: 273, endPoint y: 276, distance: 7.8
click at [270, 270] on div "PM-04000" at bounding box center [281, 267] width 104 height 11
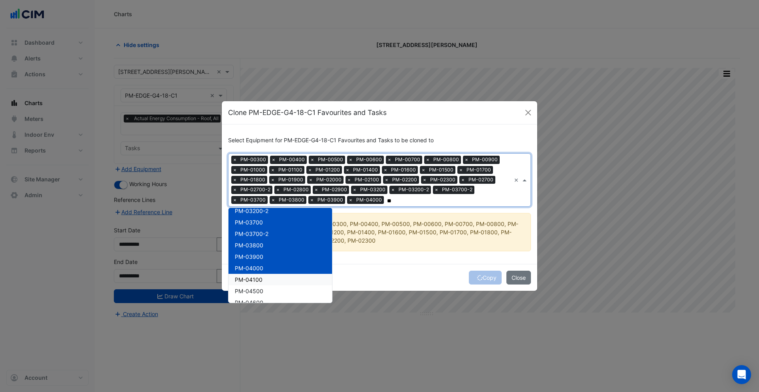
click at [273, 277] on div "PM-04100" at bounding box center [281, 279] width 104 height 11
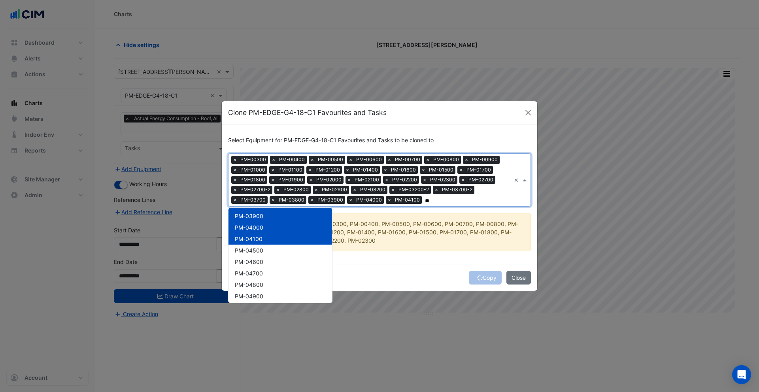
scroll to position [334, 0]
click at [266, 252] on div "PM-04500" at bounding box center [281, 249] width 104 height 11
click at [256, 271] on span "PM-04700" at bounding box center [249, 273] width 28 height 7
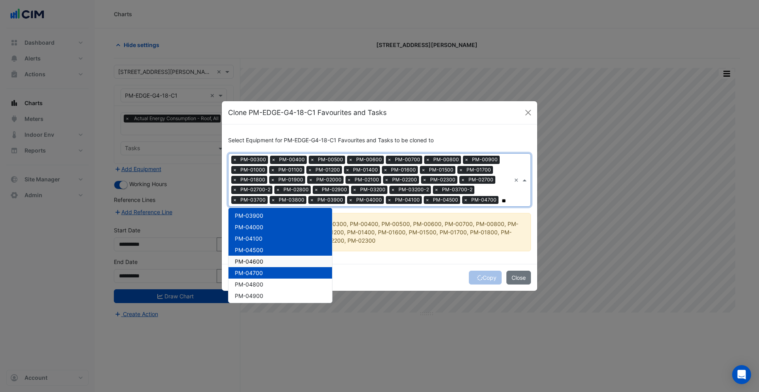
click at [261, 264] on span "PM-04600" at bounding box center [249, 261] width 28 height 7
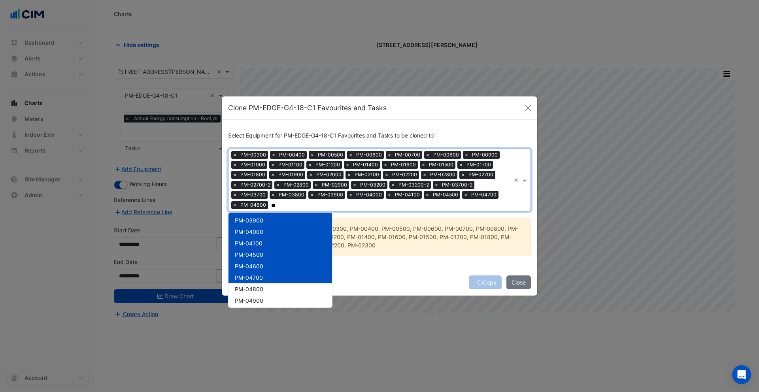
scroll to position [365, 0]
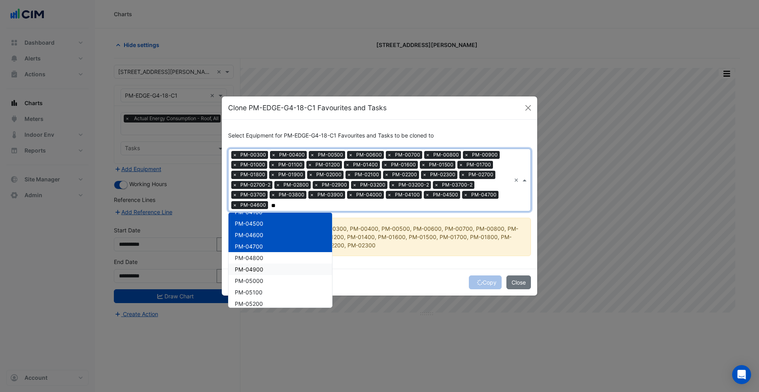
drag, startPoint x: 265, startPoint y: 260, endPoint x: 265, endPoint y: 264, distance: 4.0
click at [265, 264] on div "PM-04900" at bounding box center [281, 269] width 104 height 11
drag, startPoint x: 265, startPoint y: 254, endPoint x: 267, endPoint y: 258, distance: 4.4
click at [266, 254] on div "PM-04800" at bounding box center [281, 257] width 104 height 11
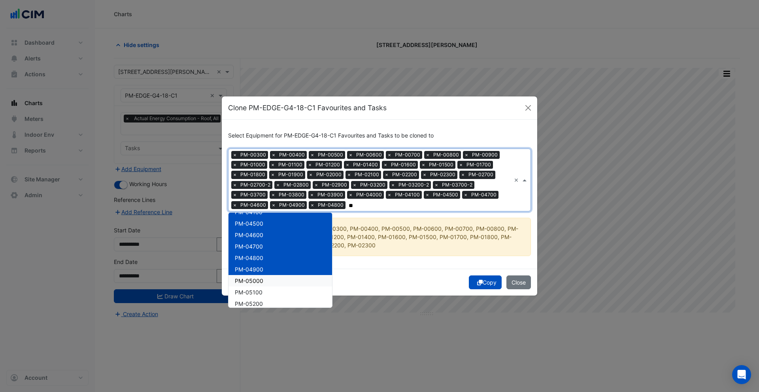
click at [267, 282] on div "PM-05000" at bounding box center [281, 280] width 104 height 11
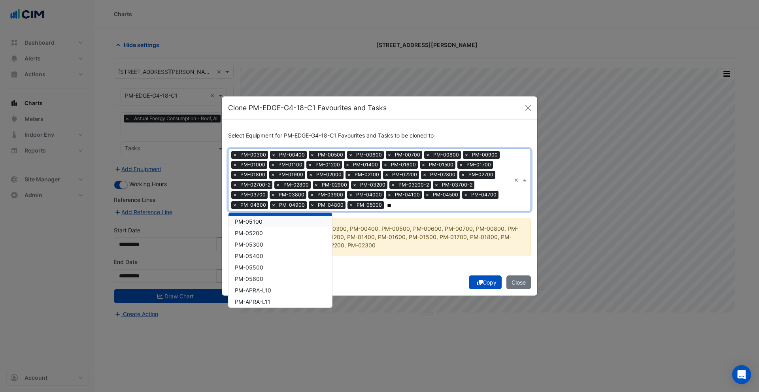
drag, startPoint x: 266, startPoint y: 223, endPoint x: 266, endPoint y: 230, distance: 7.1
click at [266, 225] on div "PM-05100" at bounding box center [281, 221] width 104 height 11
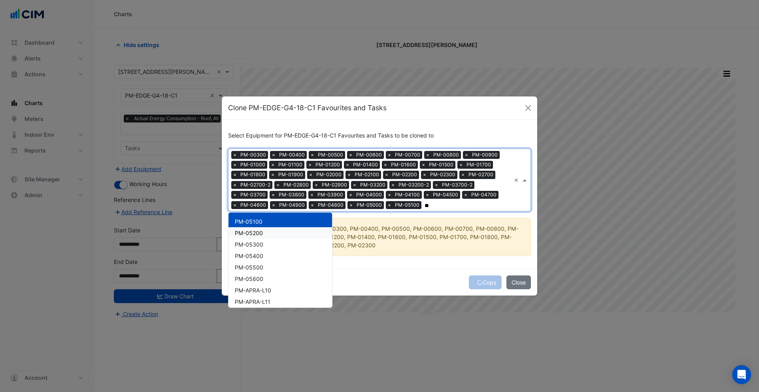
click at [267, 232] on div "PM-05200" at bounding box center [281, 232] width 104 height 11
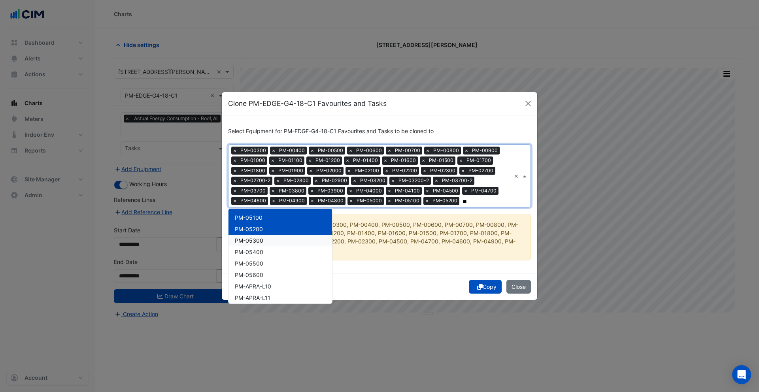
click at [269, 242] on div "PM-05300" at bounding box center [281, 240] width 104 height 11
click at [272, 249] on div "PM-05400" at bounding box center [281, 251] width 104 height 11
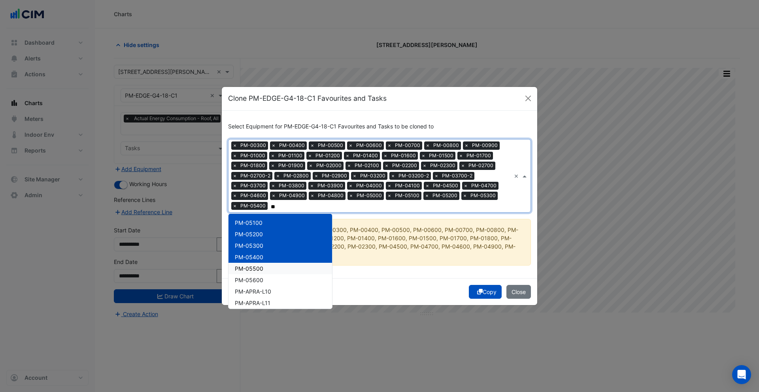
click at [271, 266] on div "PM-05500" at bounding box center [281, 268] width 104 height 11
click at [270, 278] on div "PM-05600" at bounding box center [281, 279] width 104 height 11
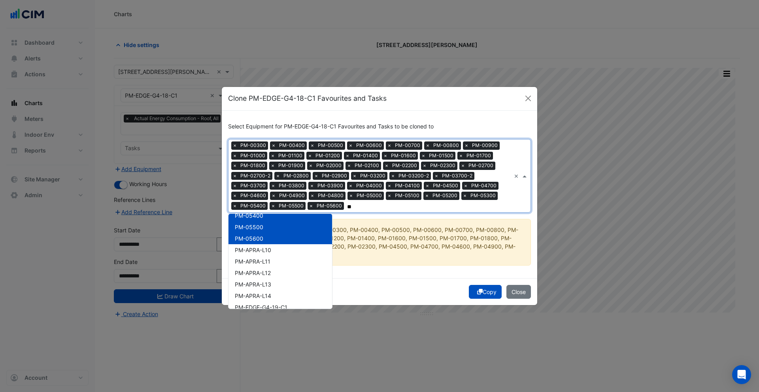
scroll to position [491, 0]
click at [267, 242] on div "PM-APRA-L11" at bounding box center [281, 247] width 104 height 11
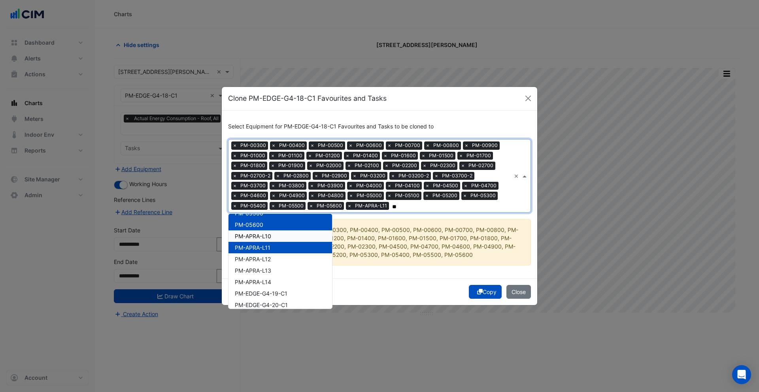
click at [268, 236] on span "PM-APRA-L10" at bounding box center [253, 236] width 36 height 7
click at [264, 259] on span "PM-APRA-L12" at bounding box center [253, 259] width 36 height 7
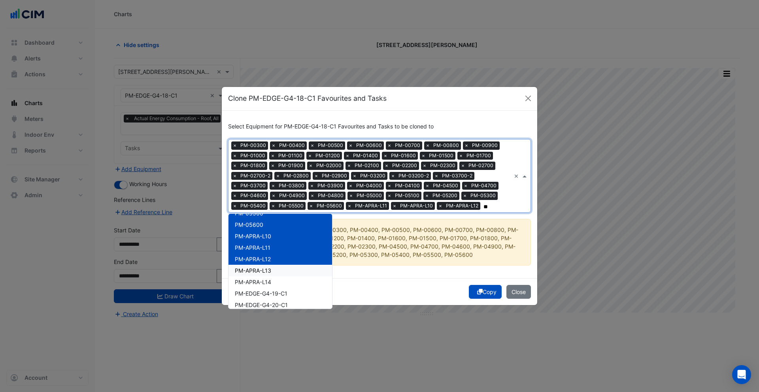
click at [267, 270] on span "PM-APRA-L13" at bounding box center [253, 270] width 36 height 7
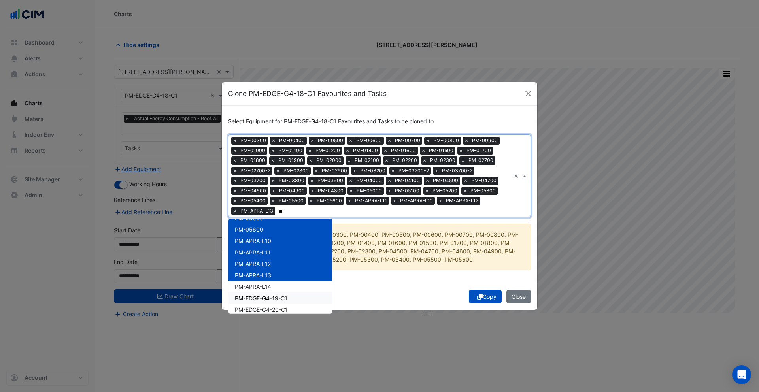
click at [268, 293] on div "PM-EDGE-G4-19-C1" at bounding box center [281, 298] width 104 height 11
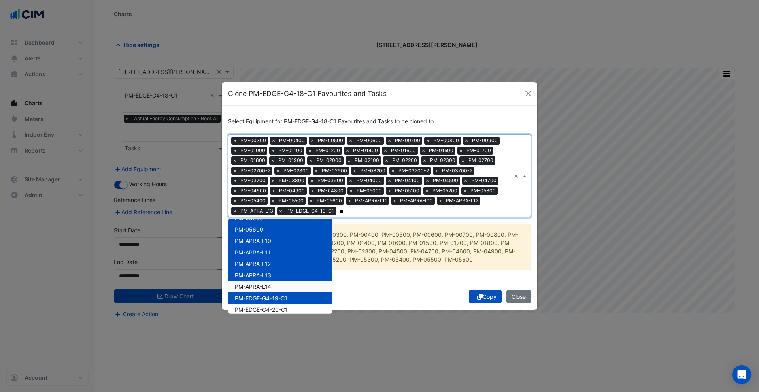
click at [270, 286] on span "PM-APRA-L14" at bounding box center [253, 286] width 36 height 7
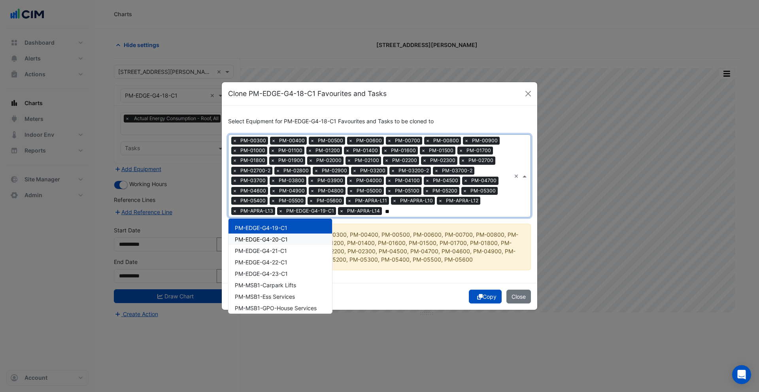
click at [277, 242] on span "PM-EDGE-G4-20-C1" at bounding box center [261, 239] width 53 height 7
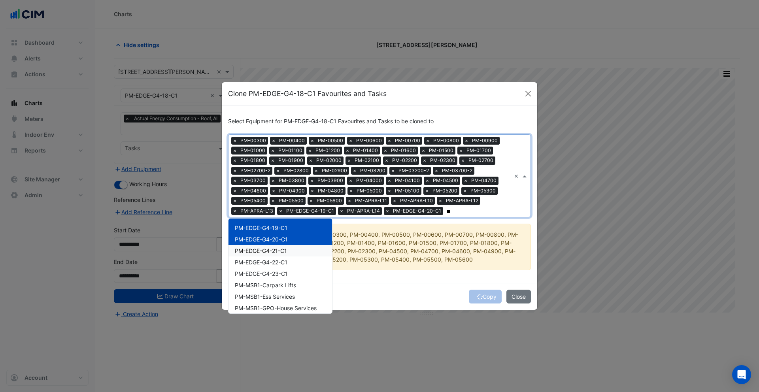
click at [276, 249] on span "PM-EDGE-G4-21-C1" at bounding box center [261, 250] width 52 height 7
drag, startPoint x: 278, startPoint y: 261, endPoint x: 278, endPoint y: 274, distance: 13.1
click at [278, 261] on span "PM-EDGE-G4-22-C1" at bounding box center [261, 262] width 53 height 7
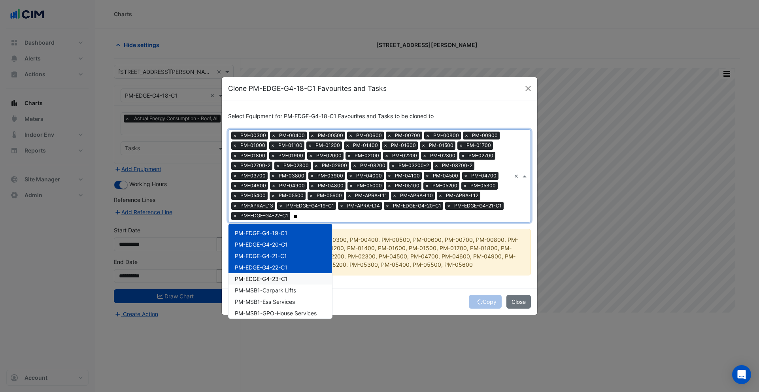
click at [278, 274] on div "PM-EDGE-G4-23-C1" at bounding box center [281, 278] width 104 height 11
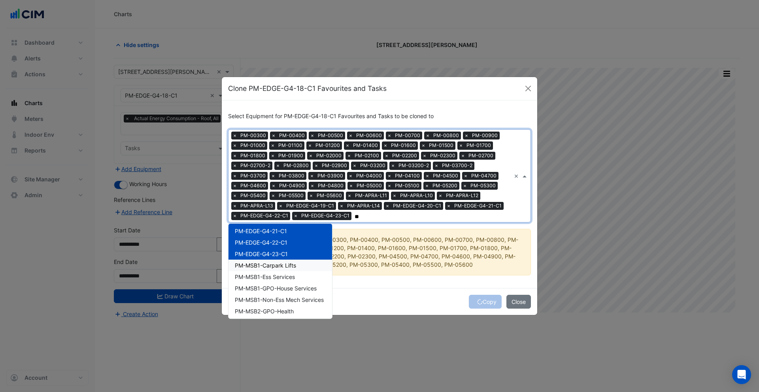
click at [276, 269] on div "PM-MSB1-Carpark Lifts" at bounding box center [281, 265] width 104 height 11
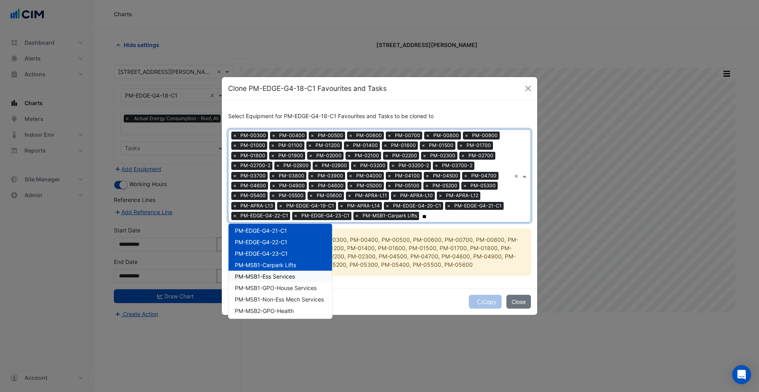
drag, startPoint x: 278, startPoint y: 275, endPoint x: 280, endPoint y: 284, distance: 9.4
click at [278, 276] on span "PM-MSB1-Ess Services" at bounding box center [265, 276] width 60 height 7
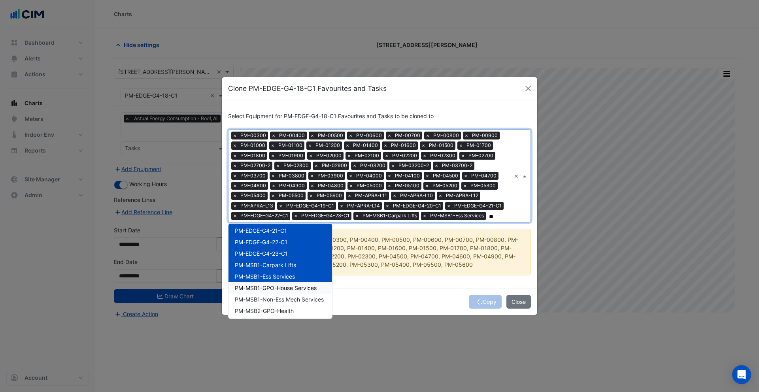
click at [278, 288] on span "PM-MSB1-GPO-House Services" at bounding box center [276, 288] width 82 height 7
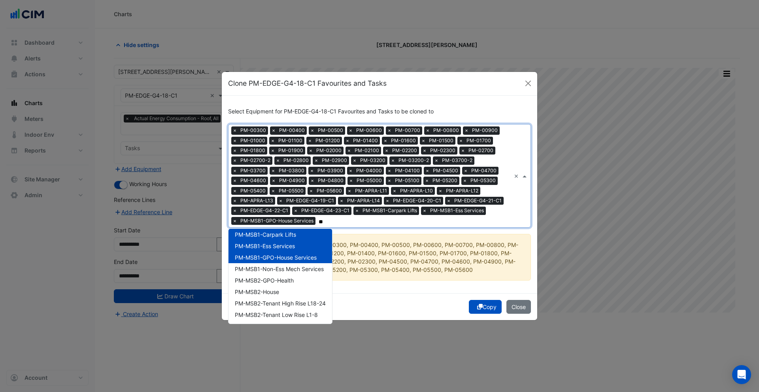
scroll to position [627, 0]
click at [279, 265] on span "PM-MSB1-Non-Ess Mech Services" at bounding box center [279, 264] width 89 height 7
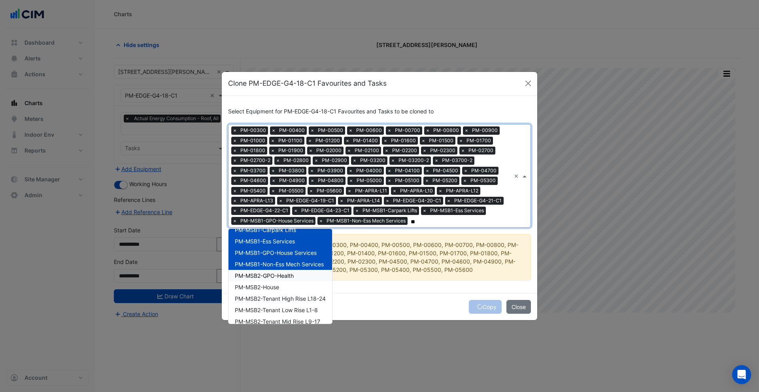
click at [280, 272] on span "PM-MSB2-GPO-Health" at bounding box center [264, 275] width 59 height 7
click at [279, 289] on span "PM-MSB2-House" at bounding box center [257, 287] width 44 height 7
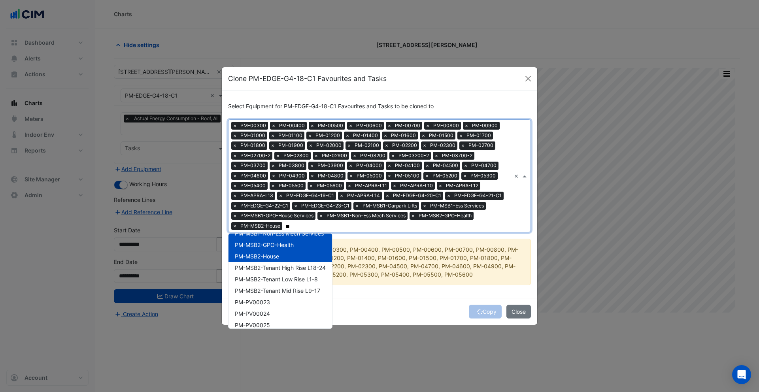
scroll to position [663, 0]
drag, startPoint x: 281, startPoint y: 266, endPoint x: 281, endPoint y: 276, distance: 10.3
click at [281, 266] on span "PM-MSB2-Tenant High Rise L18-24" at bounding box center [280, 267] width 91 height 7
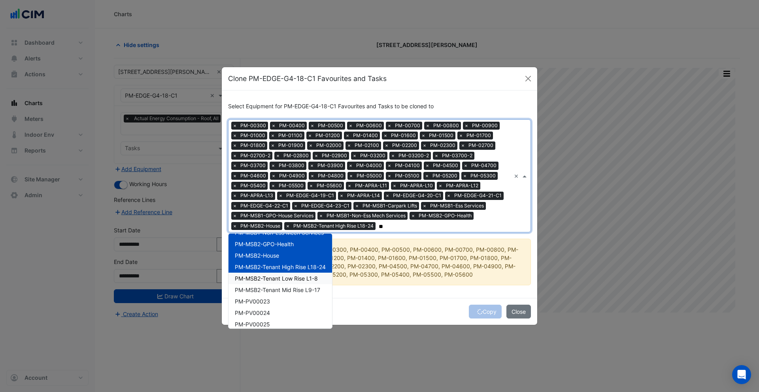
drag, startPoint x: 281, startPoint y: 278, endPoint x: 283, endPoint y: 287, distance: 9.2
click at [281, 278] on span "PM-MSB2-Tenant Low Rise L1-8" at bounding box center [276, 278] width 83 height 7
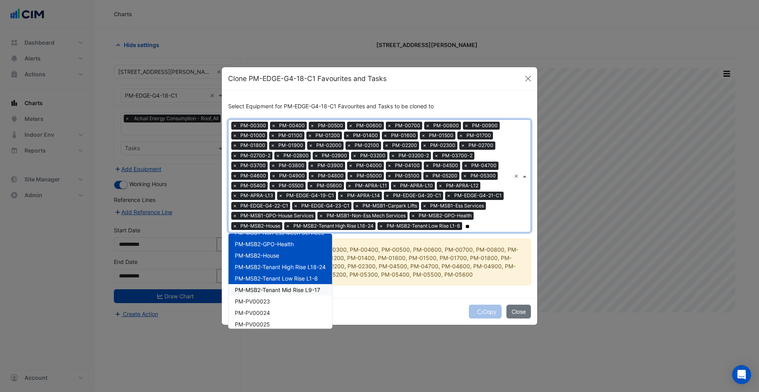
click at [283, 289] on span "PM-MSB2-Tenant Mid Rise L9-17" at bounding box center [277, 290] width 85 height 7
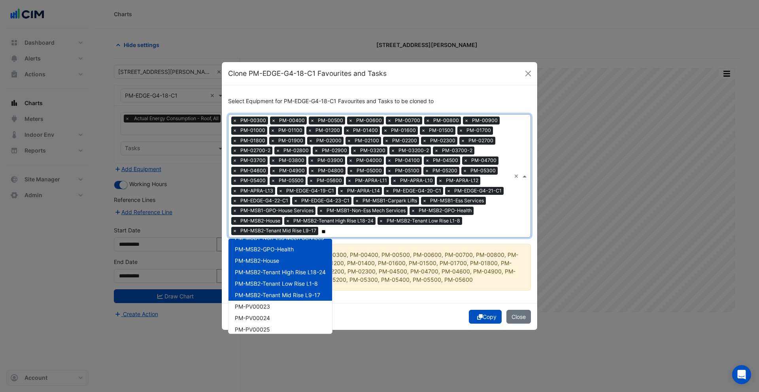
scroll to position [691, 0]
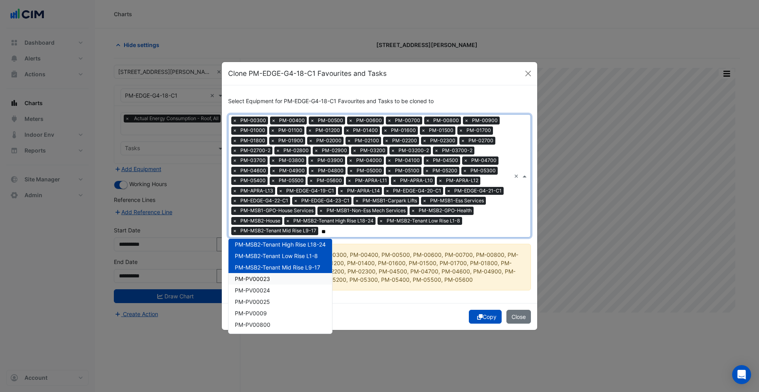
click at [272, 276] on div "PM-PV00023" at bounding box center [281, 278] width 104 height 11
click at [272, 286] on div "PM-PV00024" at bounding box center [281, 290] width 104 height 11
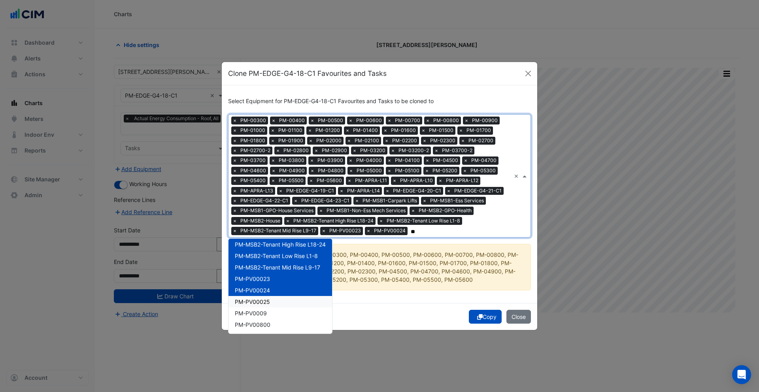
drag, startPoint x: 270, startPoint y: 298, endPoint x: 272, endPoint y: 310, distance: 12.0
click at [271, 300] on div "PM-PV00025" at bounding box center [281, 301] width 104 height 11
drag, startPoint x: 272, startPoint y: 310, endPoint x: 276, endPoint y: 319, distance: 9.4
click at [272, 311] on div "PM-PV0009" at bounding box center [281, 313] width 104 height 11
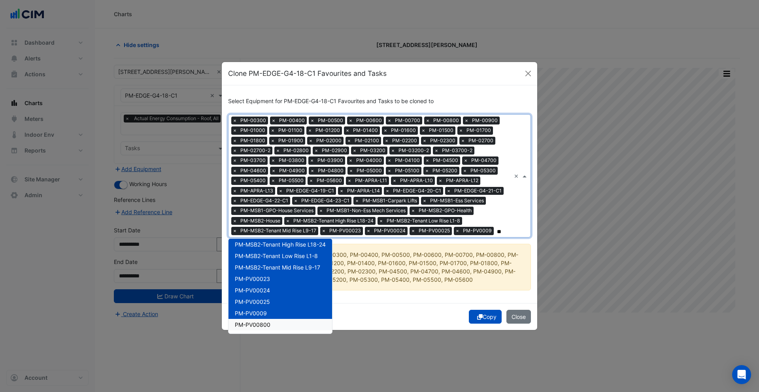
drag, startPoint x: 276, startPoint y: 322, endPoint x: 281, endPoint y: 321, distance: 4.9
click at [278, 322] on div "PM-PV00800" at bounding box center [281, 324] width 104 height 11
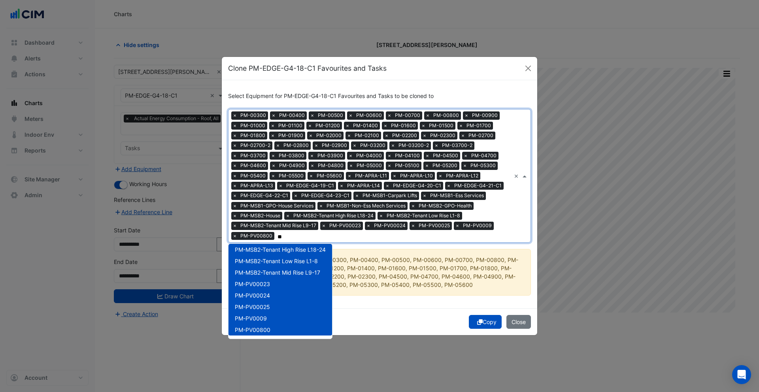
type input "**"
click at [395, 251] on ngb-alert "No Favourites or Tasks exist for PM-00300, PM-00400, PM-00500, PM-00600, PM-007…" at bounding box center [379, 272] width 303 height 47
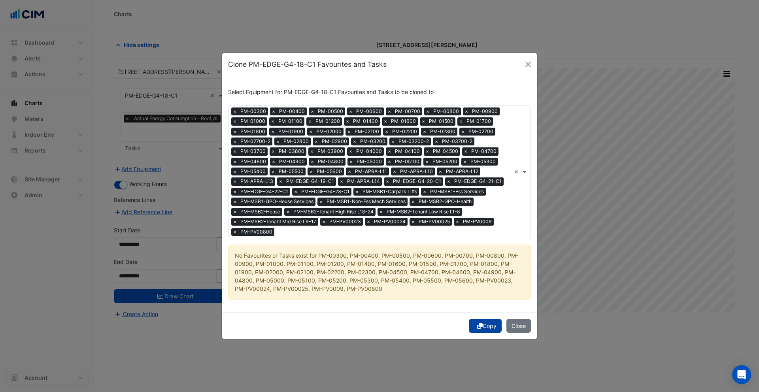
click at [486, 323] on button "Copy" at bounding box center [485, 326] width 33 height 14
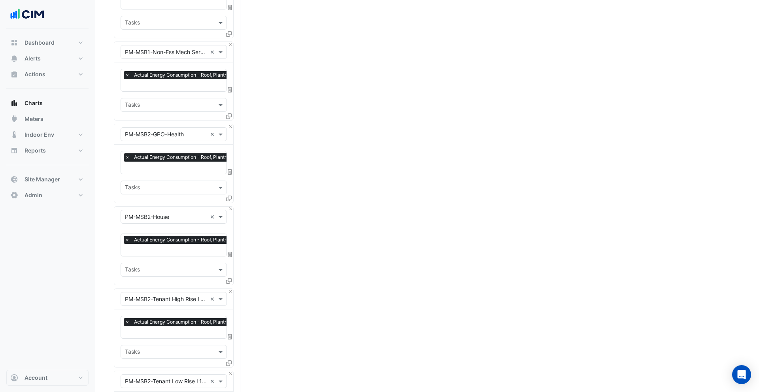
scroll to position [2461, 0]
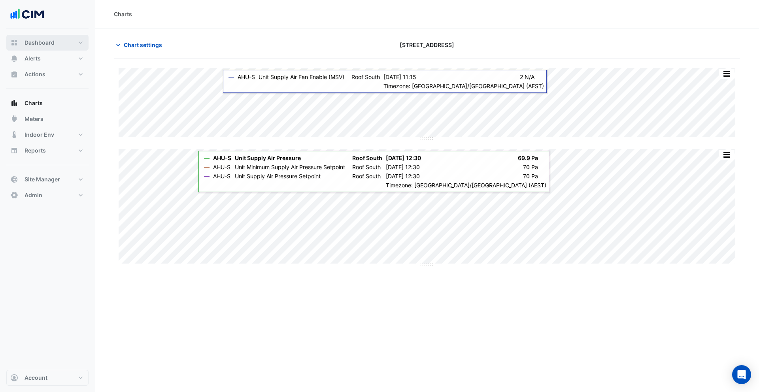
click at [49, 45] on span "Dashboard" at bounding box center [40, 43] width 30 height 8
select select "***"
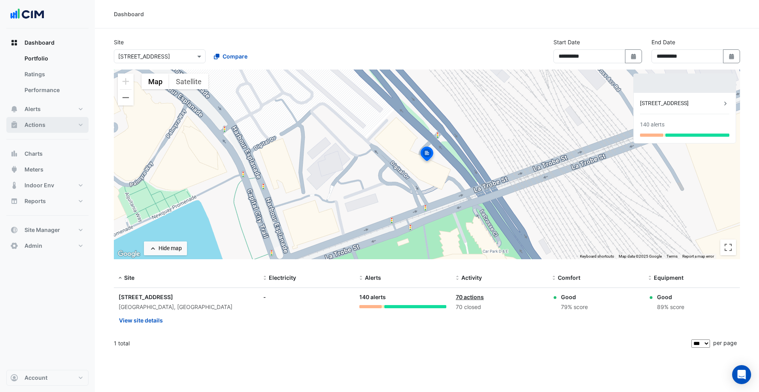
click at [57, 124] on button "Actions" at bounding box center [47, 125] width 82 height 16
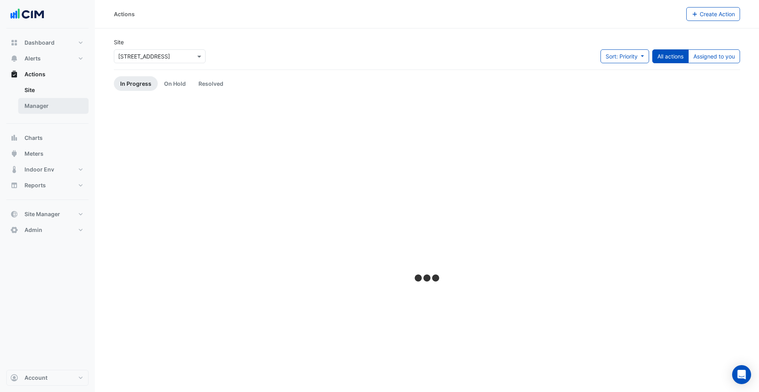
click at [55, 108] on link "Manager" at bounding box center [53, 106] width 70 height 16
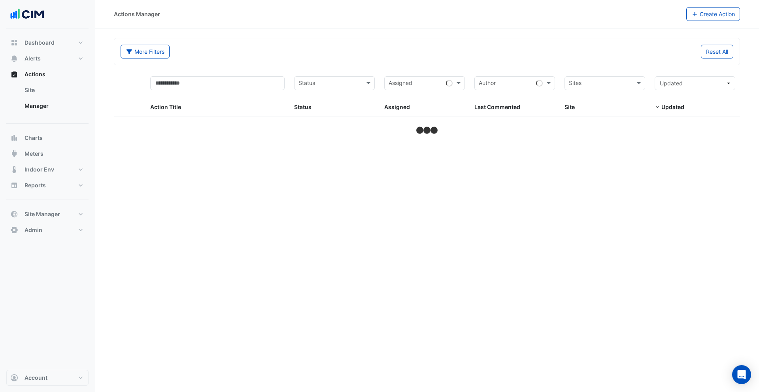
click at [606, 69] on form "More Filters Reset All Status Assigned Sites Action Title Status Status Assigne…" at bounding box center [427, 87] width 626 height 98
select select "***"
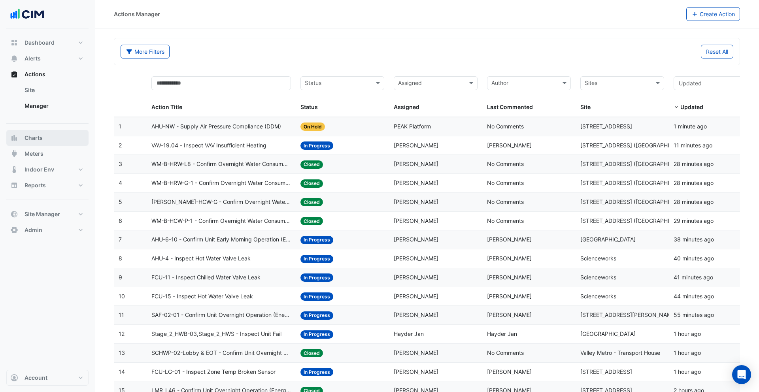
click at [42, 142] on button "Charts" at bounding box center [47, 138] width 82 height 16
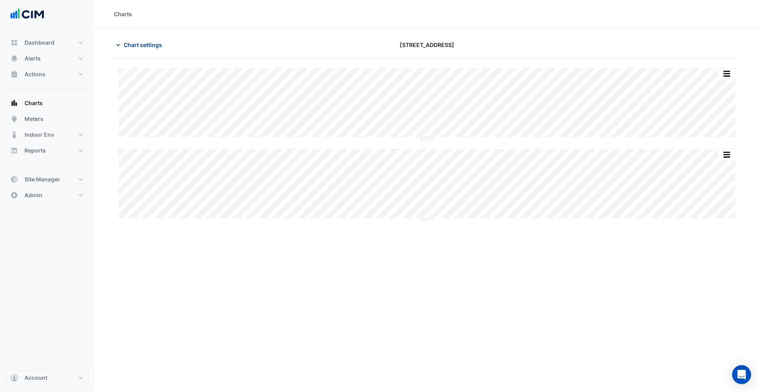
click at [134, 48] on span "Chart settings" at bounding box center [143, 45] width 38 height 8
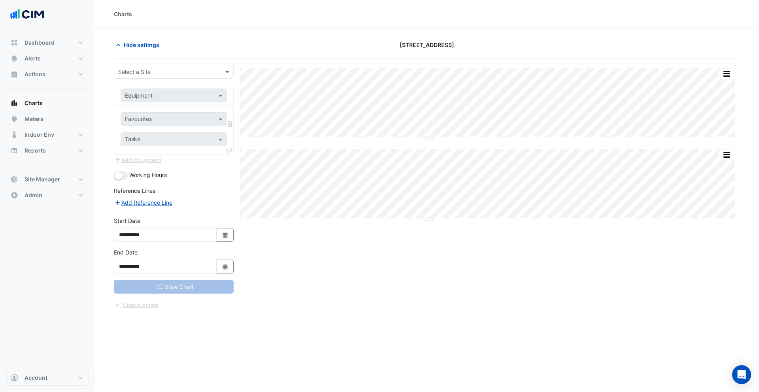
type input "**********"
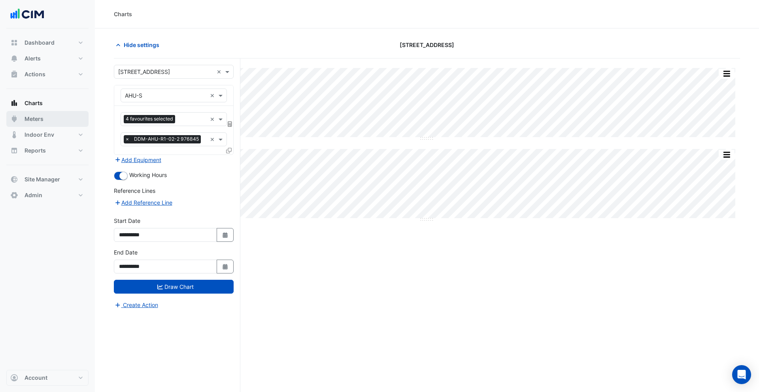
click at [55, 125] on button "Meters" at bounding box center [47, 119] width 82 height 16
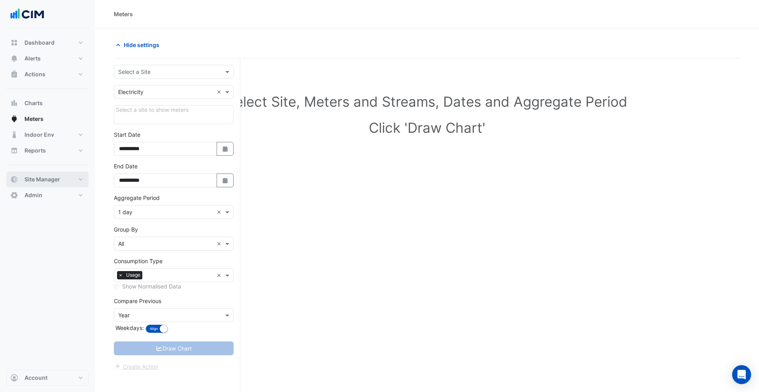
click at [49, 176] on span "Site Manager" at bounding box center [43, 180] width 36 height 8
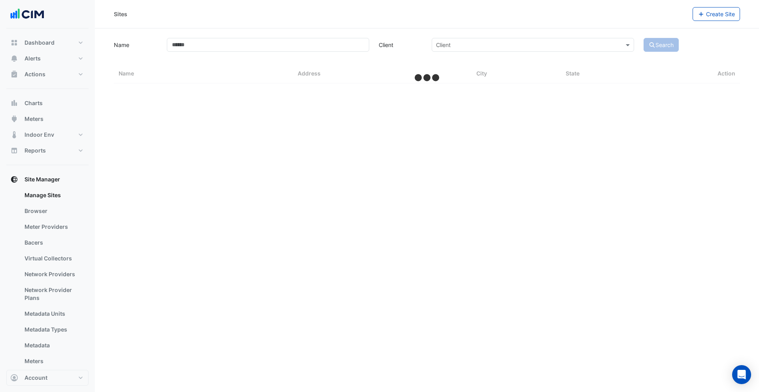
select select "***"
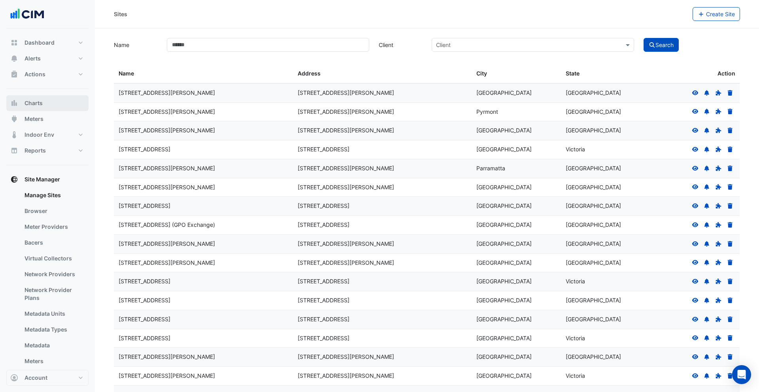
click at [56, 106] on button "Charts" at bounding box center [47, 103] width 82 height 16
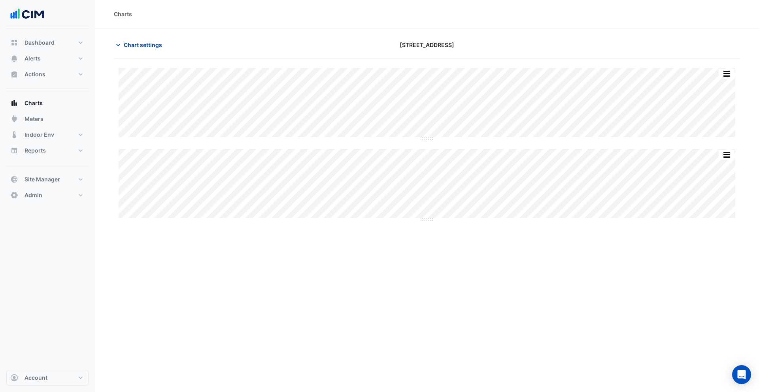
click at [134, 49] on button "Chart settings" at bounding box center [140, 45] width 53 height 14
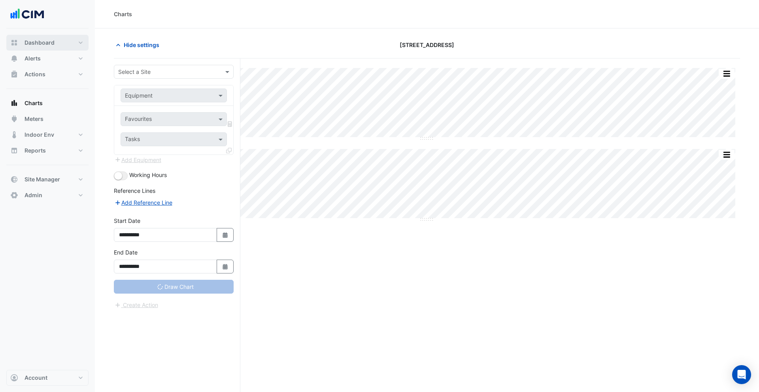
type input "**********"
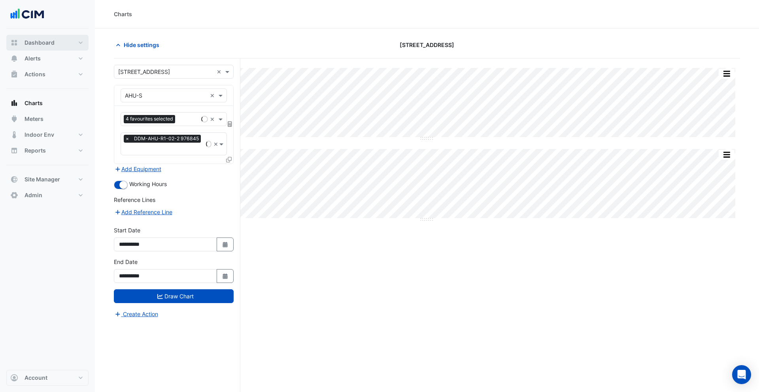
click at [52, 44] on span "Dashboard" at bounding box center [40, 43] width 30 height 8
select select "***"
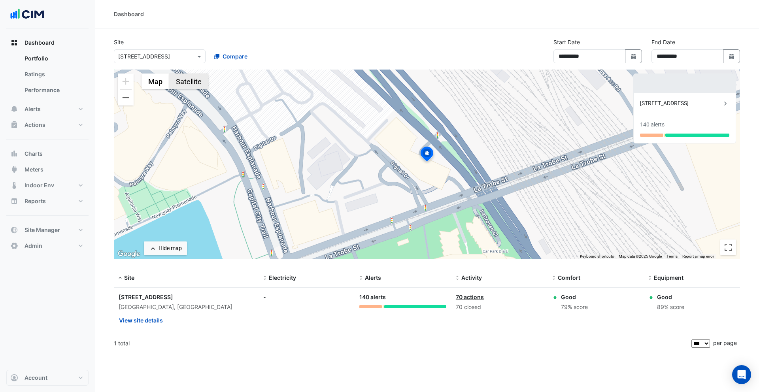
click at [191, 87] on button "Satellite" at bounding box center [188, 82] width 39 height 16
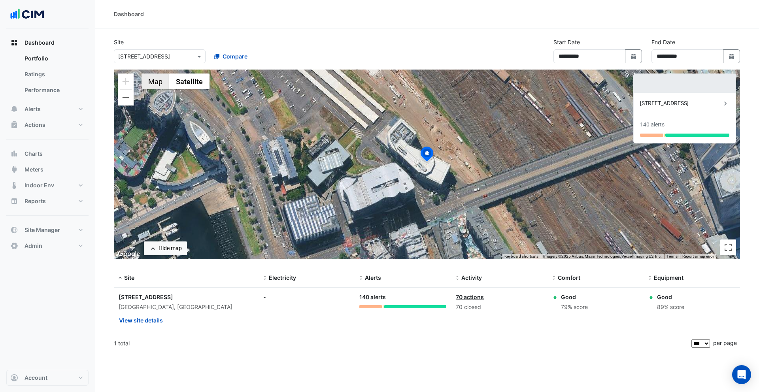
click at [157, 84] on button "Map" at bounding box center [156, 82] width 28 height 16
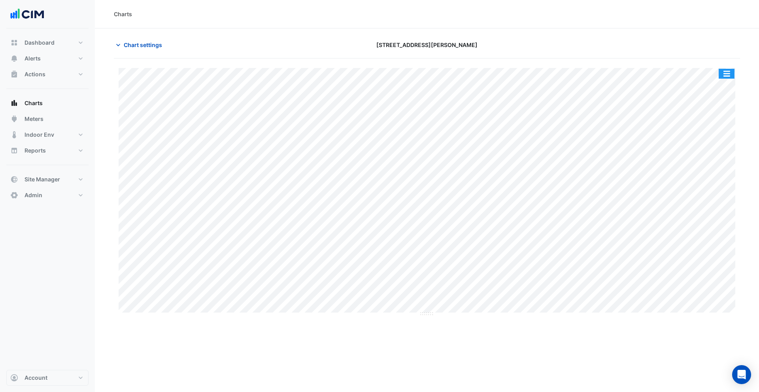
click at [725, 71] on button "button" at bounding box center [727, 74] width 16 height 10
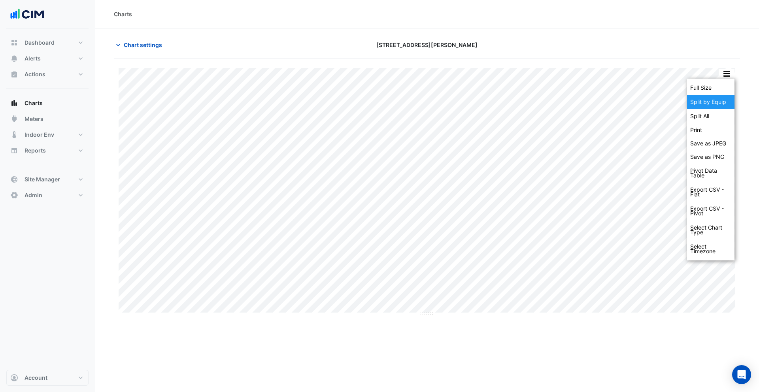
click at [713, 98] on div "Split by Equip" at bounding box center [710, 102] width 47 height 14
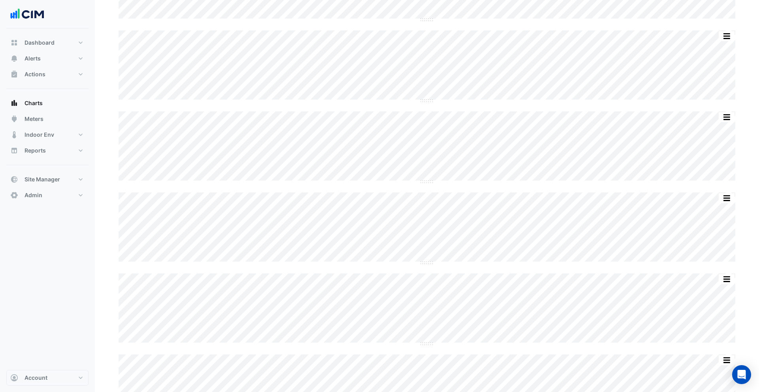
scroll to position [2269, 0]
click at [45, 195] on button "Admin" at bounding box center [47, 195] width 82 height 16
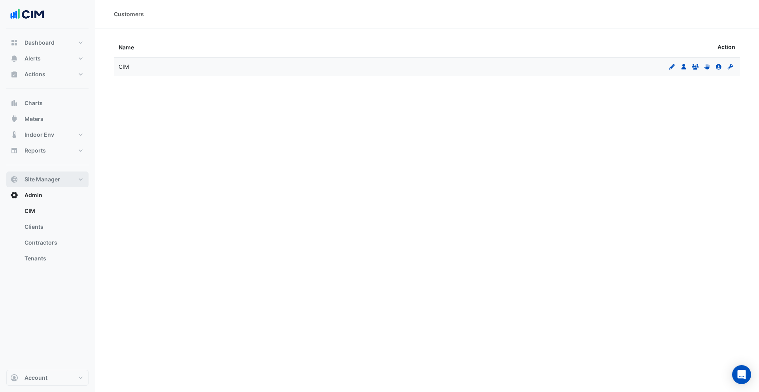
click at [42, 173] on button "Site Manager" at bounding box center [47, 180] width 82 height 16
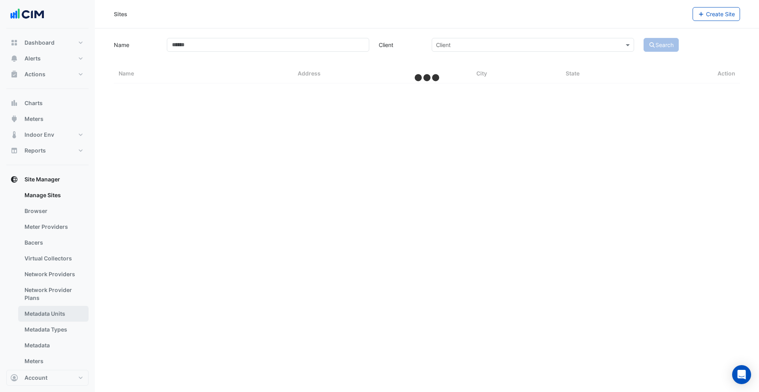
click at [58, 311] on link "Metadata Units" at bounding box center [53, 314] width 70 height 16
select select "***"
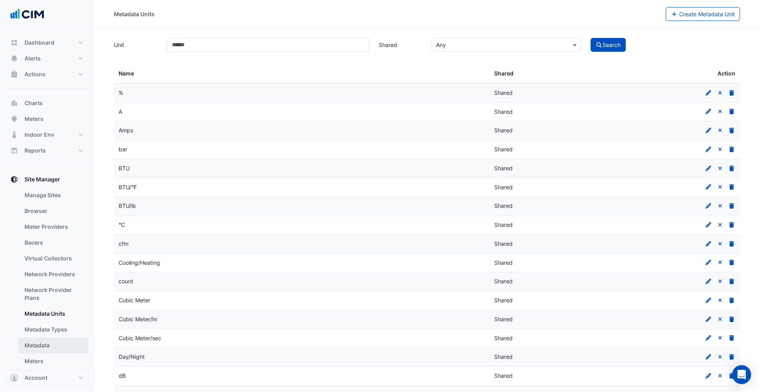
click at [52, 341] on link "Metadata" at bounding box center [53, 346] width 70 height 16
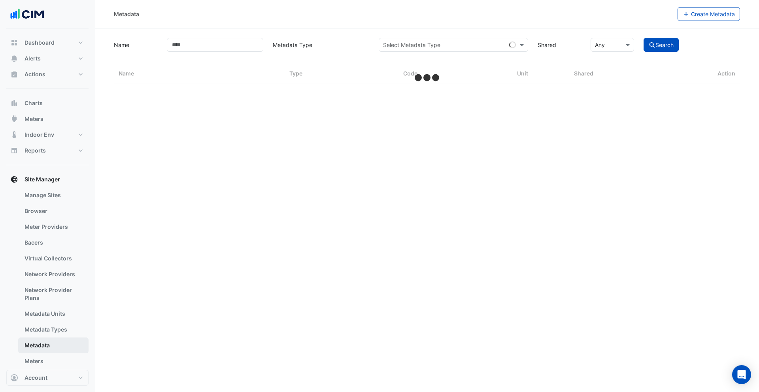
select select "***"
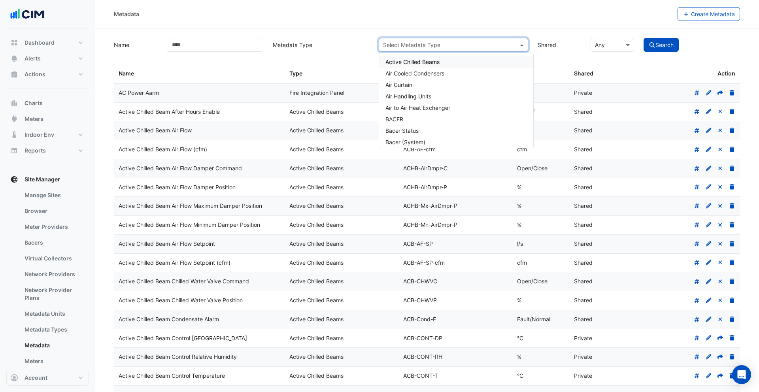
click at [480, 47] on input "text" at bounding box center [445, 45] width 125 height 8
type input "*****"
click at [427, 105] on span "Power Sub-Meters" at bounding box center [409, 107] width 48 height 7
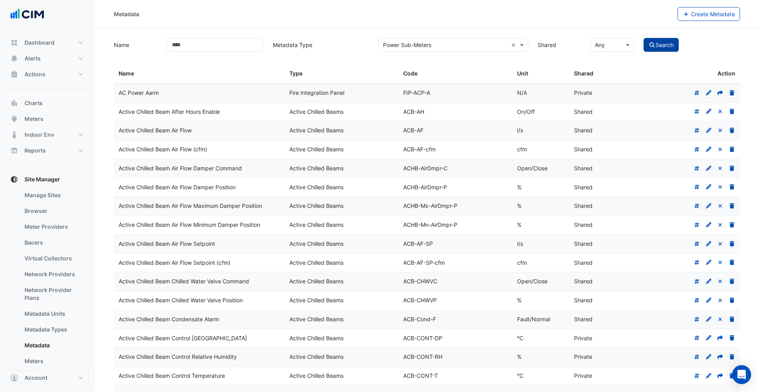
click at [672, 39] on button "Search" at bounding box center [662, 45] width 36 height 14
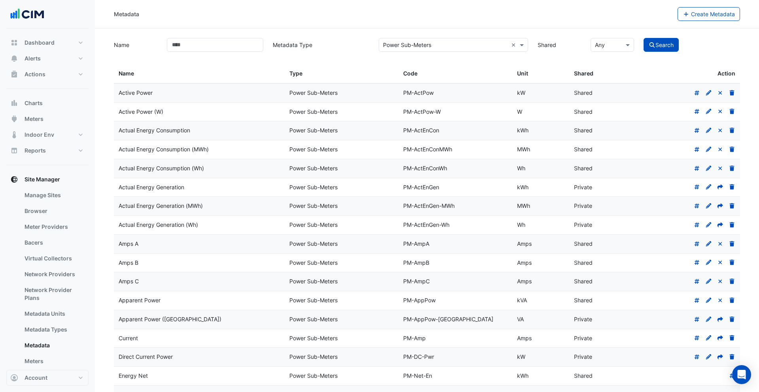
drag, startPoint x: 534, startPoint y: 130, endPoint x: 526, endPoint y: 131, distance: 7.9
click at [526, 131] on div "kWh" at bounding box center [540, 130] width 47 height 9
click at [214, 129] on div "Actual Energy Consumption" at bounding box center [199, 130] width 161 height 9
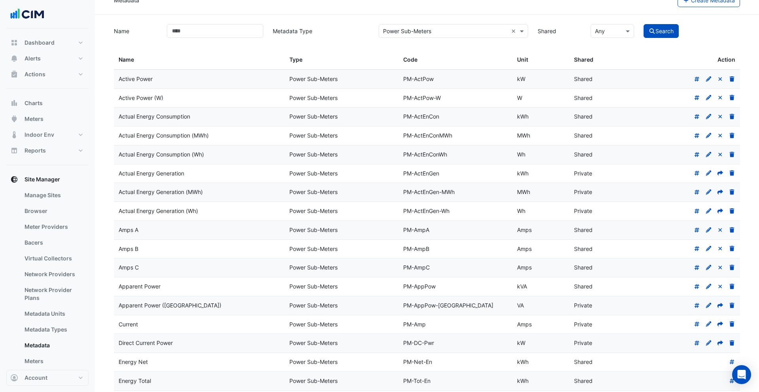
scroll to position [21, 0]
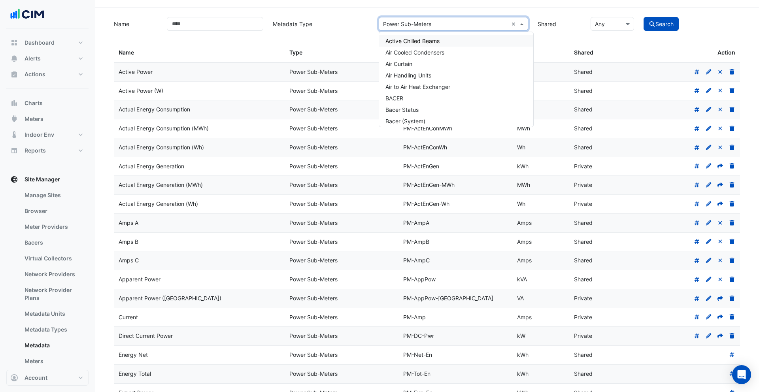
click at [460, 23] on input "text" at bounding box center [445, 24] width 125 height 8
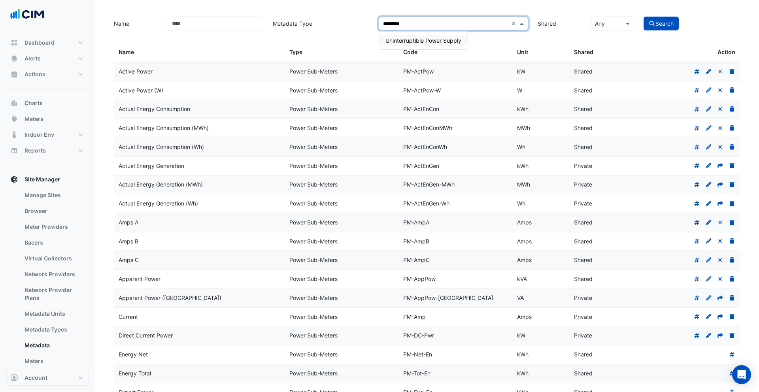
type input "*********"
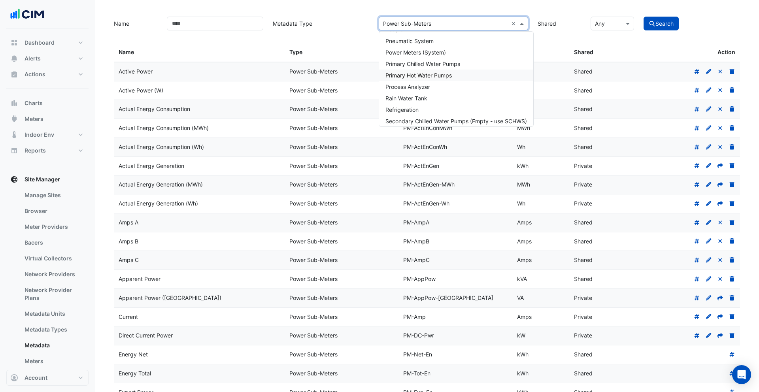
scroll to position [650, 0]
click at [443, 57] on span "Power Meters (System)" at bounding box center [415, 56] width 60 height 7
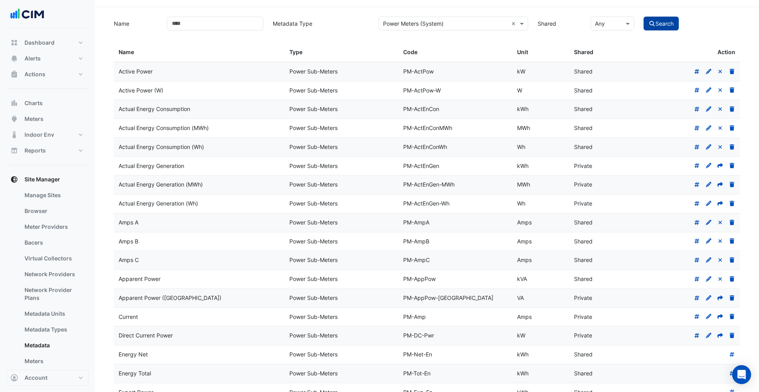
click at [649, 26] on icon "submit" at bounding box center [652, 24] width 7 height 6
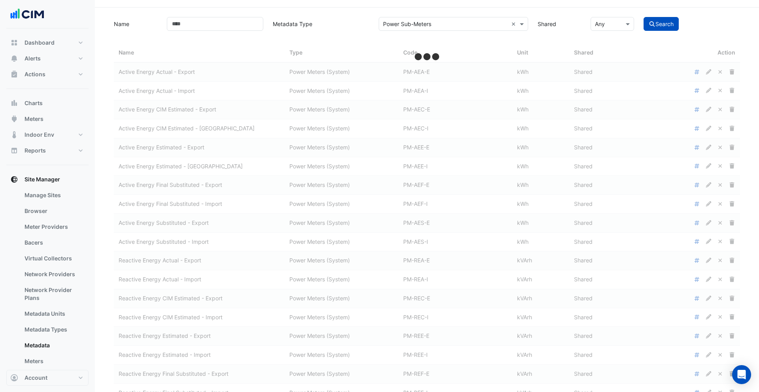
scroll to position [21, 0]
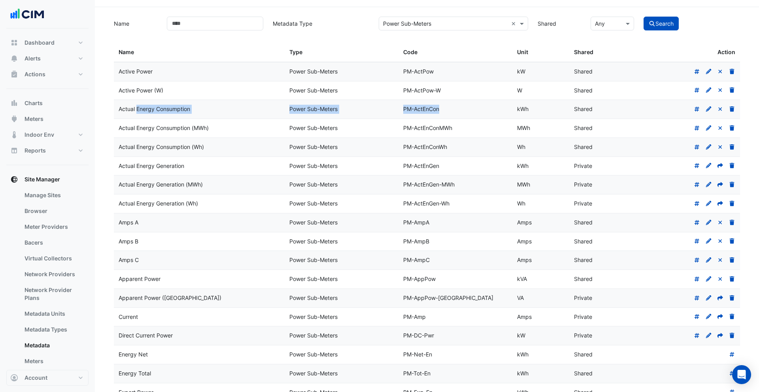
drag, startPoint x: 120, startPoint y: 108, endPoint x: 419, endPoint y: 113, distance: 299.3
click at [419, 113] on div "Actual Energy Consumption Power Sub-Meters PM-[GEOGRAPHIC_DATA] kWh Shared" at bounding box center [427, 109] width 626 height 19
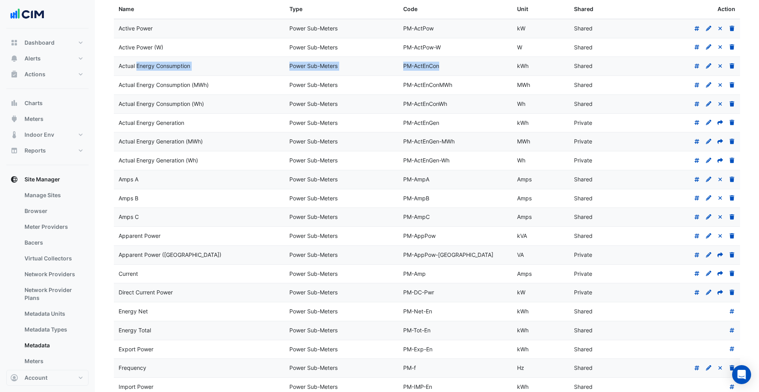
scroll to position [0, 0]
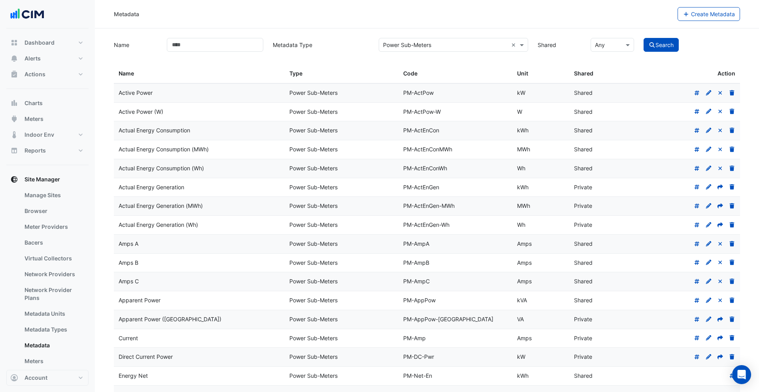
click at [334, 37] on div "Name Metadata Type Select Metadata Type × Power Sub-Meters × Shared × Any Search" at bounding box center [427, 43] width 636 height 15
drag, startPoint x: 118, startPoint y: 132, endPoint x: 195, endPoint y: 130, distance: 77.1
click at [195, 130] on datatable-body-cell "Actual Energy Consumption" at bounding box center [199, 130] width 171 height 19
